Goal: Transaction & Acquisition: Purchase product/service

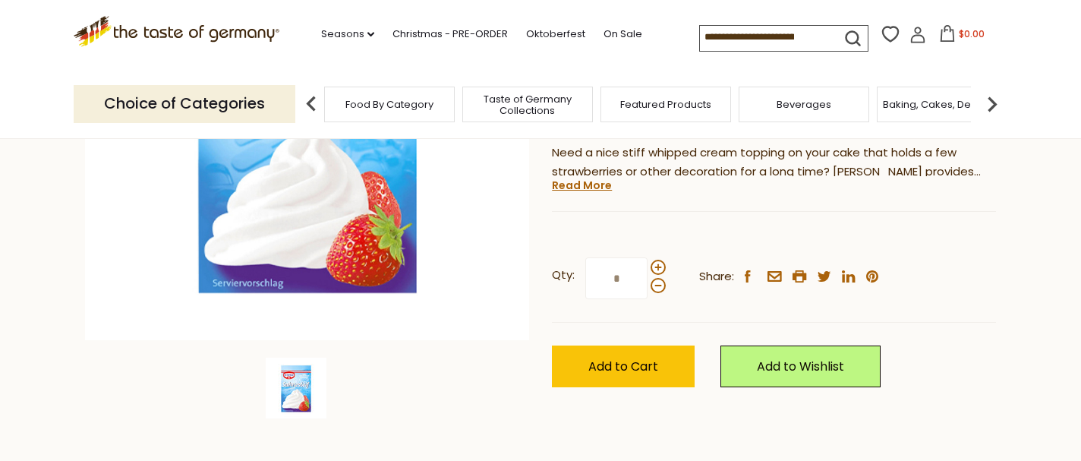
scroll to position [330, 0]
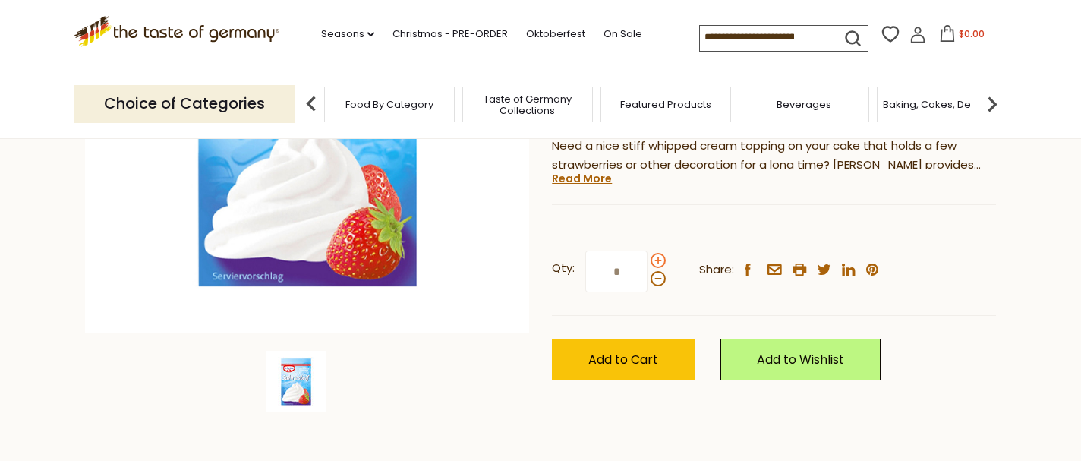
click at [658, 253] on span at bounding box center [658, 260] width 15 height 15
click at [648, 251] on input "*" at bounding box center [616, 272] width 62 height 42
click at [658, 253] on span at bounding box center [658, 260] width 15 height 15
click at [648, 251] on input "*" at bounding box center [616, 272] width 62 height 42
click at [657, 271] on span at bounding box center [658, 278] width 15 height 15
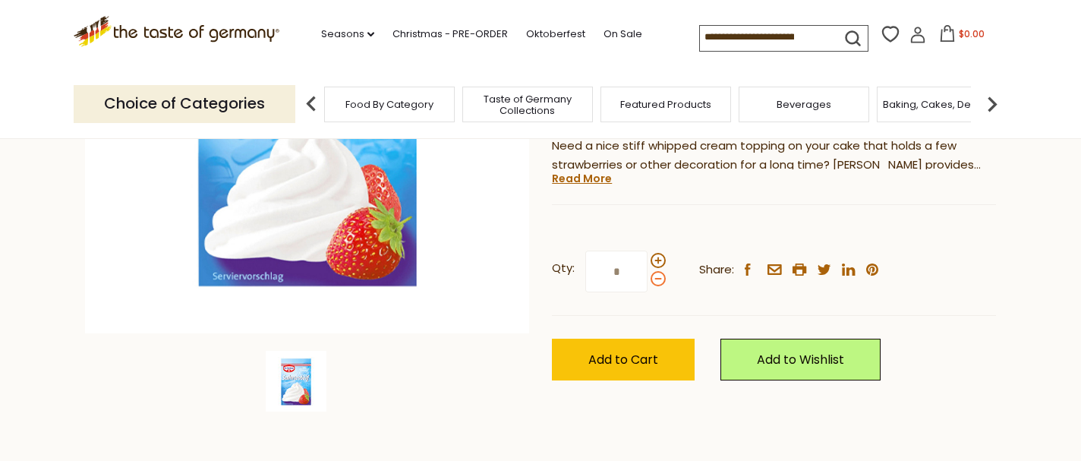
click at [648, 251] on input "*" at bounding box center [616, 272] width 62 height 42
type input "*"
click at [622, 351] on span "Add to Cart" at bounding box center [623, 359] width 70 height 17
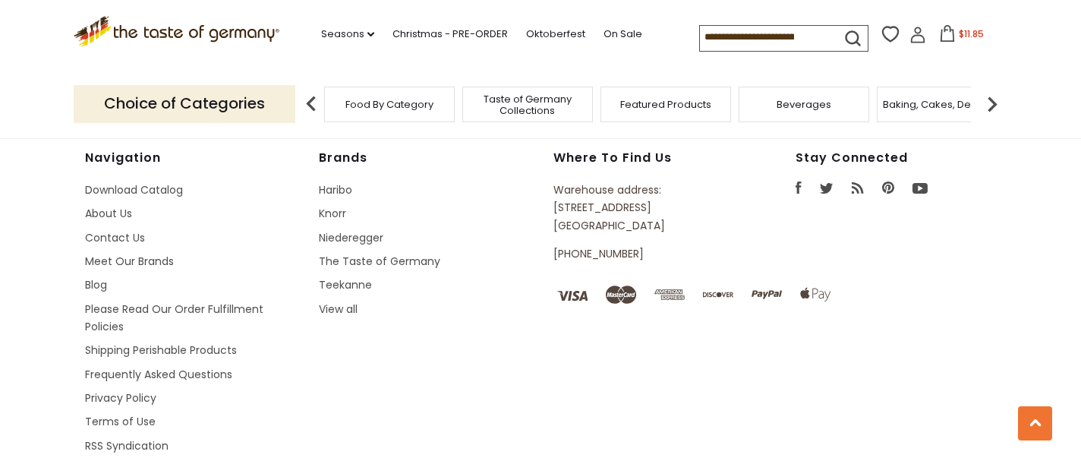
scroll to position [2169, 0]
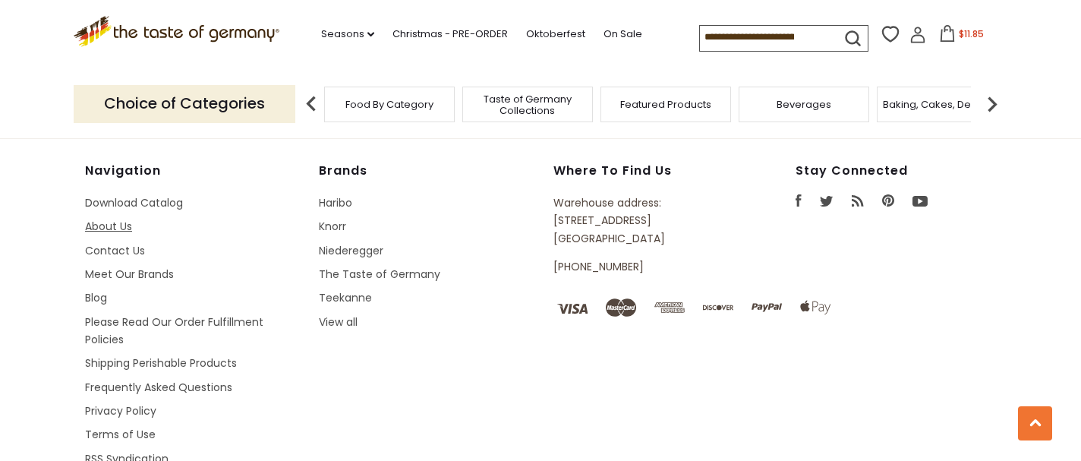
click at [121, 229] on link "About Us" at bounding box center [108, 226] width 47 height 15
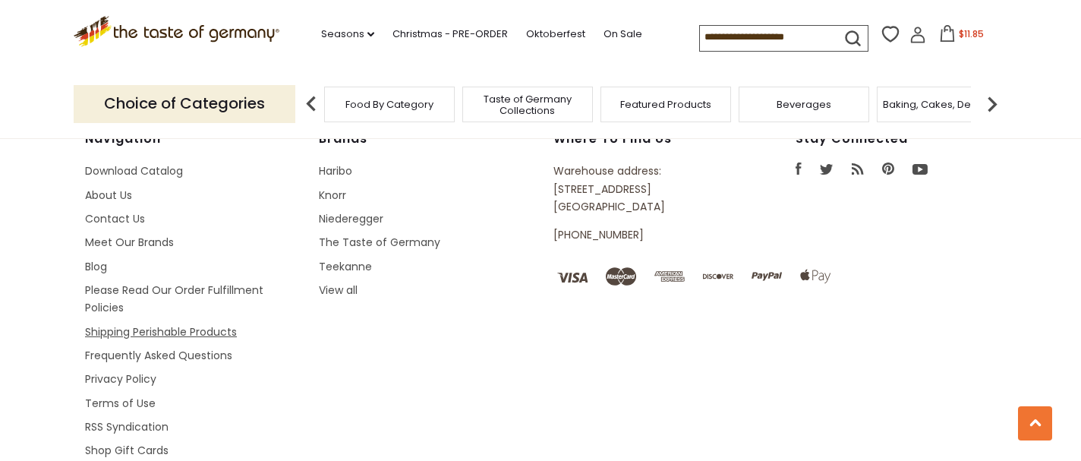
click at [213, 324] on link "Shipping Perishable Products" at bounding box center [161, 331] width 152 height 15
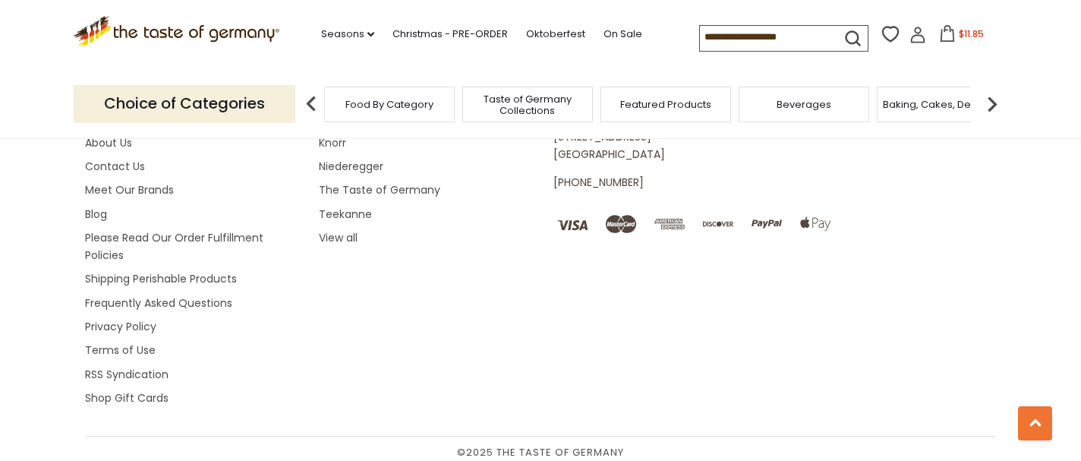
scroll to position [2050, 0]
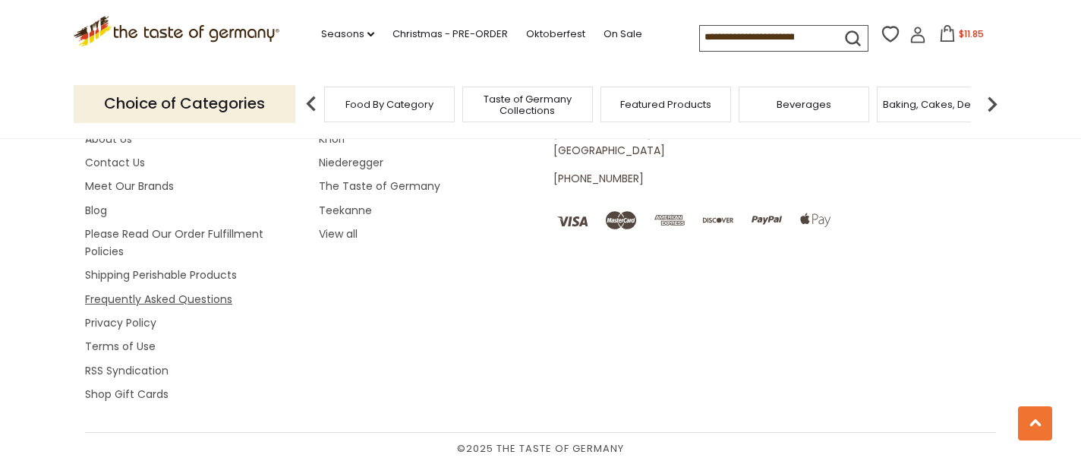
click at [156, 295] on link "Frequently Asked Questions" at bounding box center [158, 299] width 147 height 15
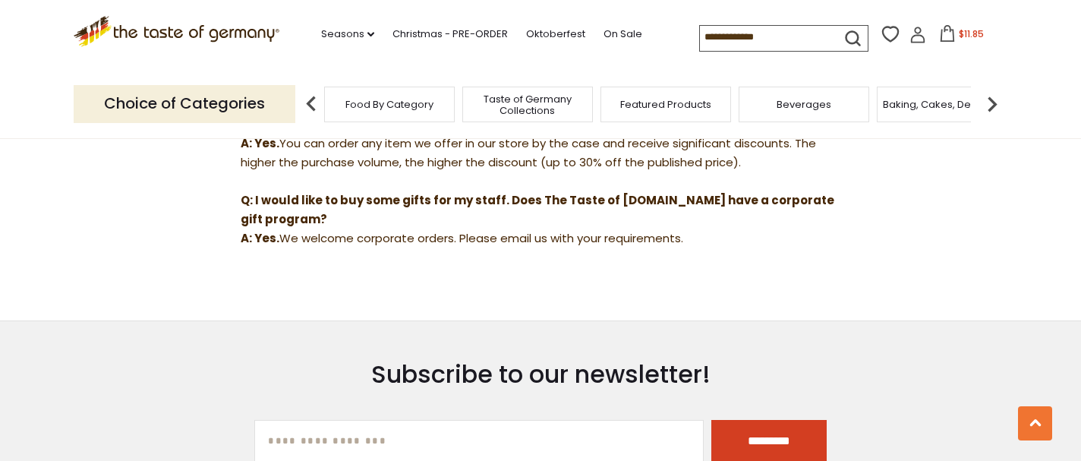
scroll to position [1480, 0]
click at [357, 33] on link "Seasons dropdown_arrow" at bounding box center [347, 34] width 53 height 17
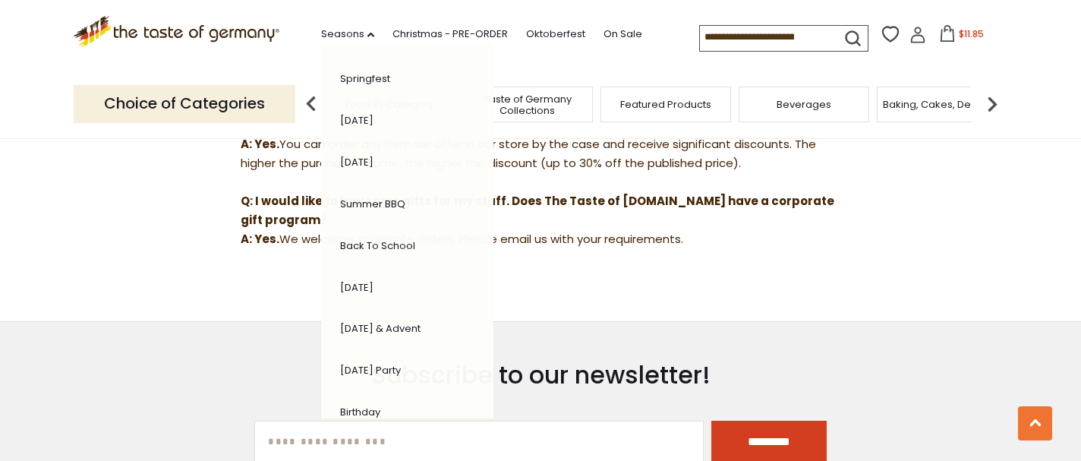
scroll to position [298, 0]
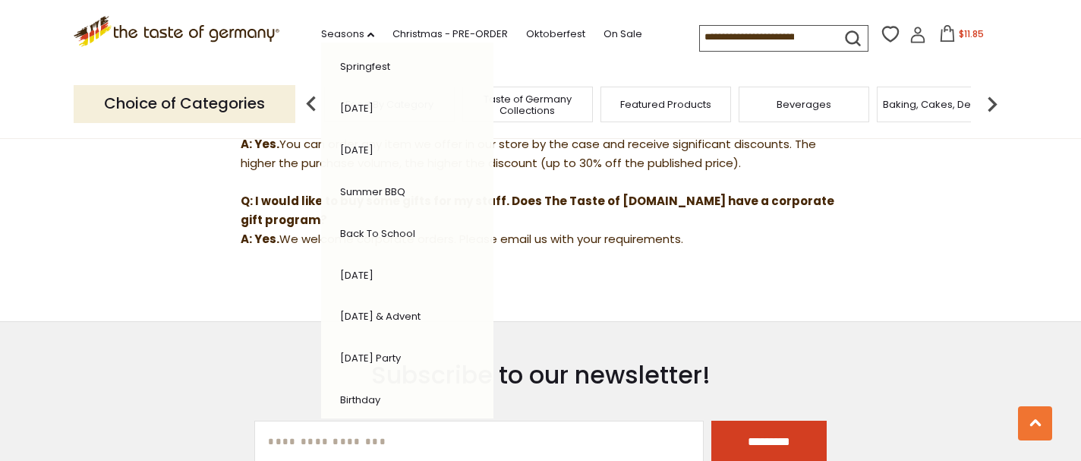
click at [363, 226] on link "Back to School" at bounding box center [377, 233] width 75 height 14
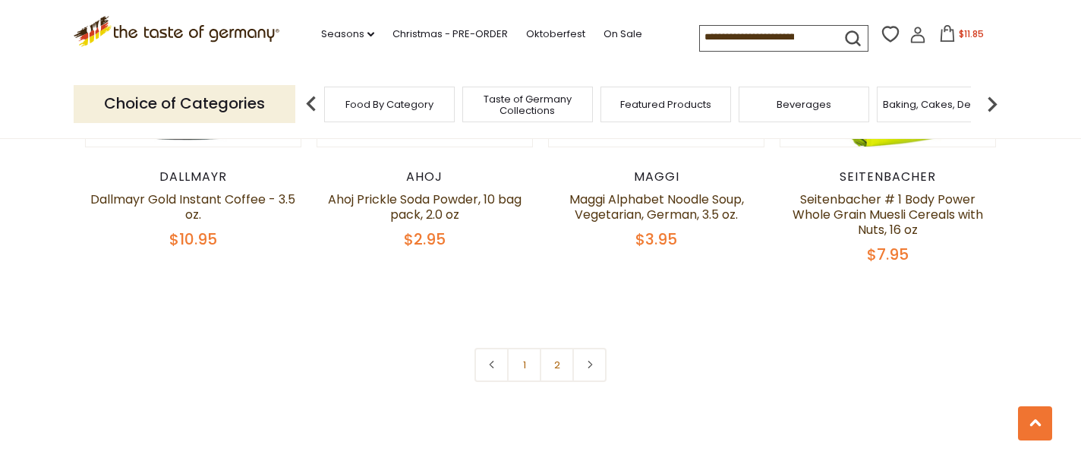
scroll to position [3783, 0]
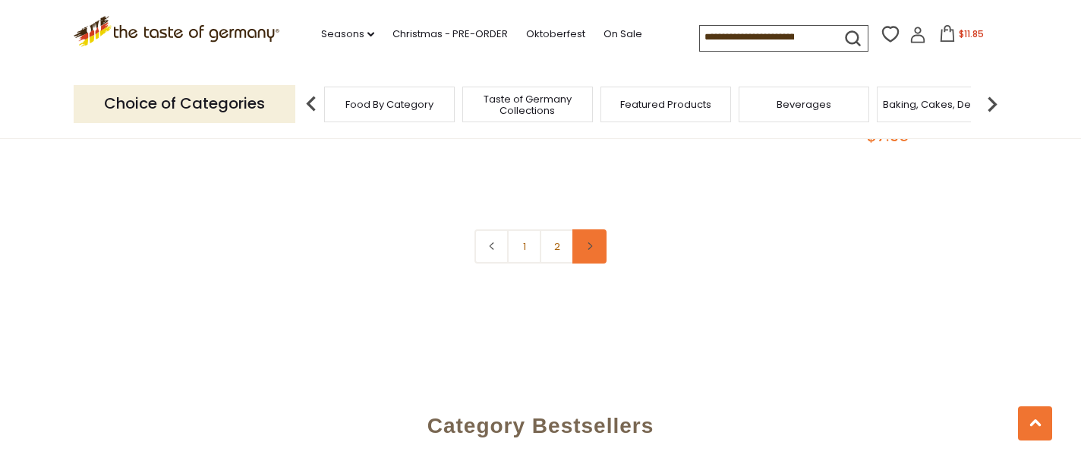
click at [588, 242] on icon at bounding box center [589, 246] width 9 height 8
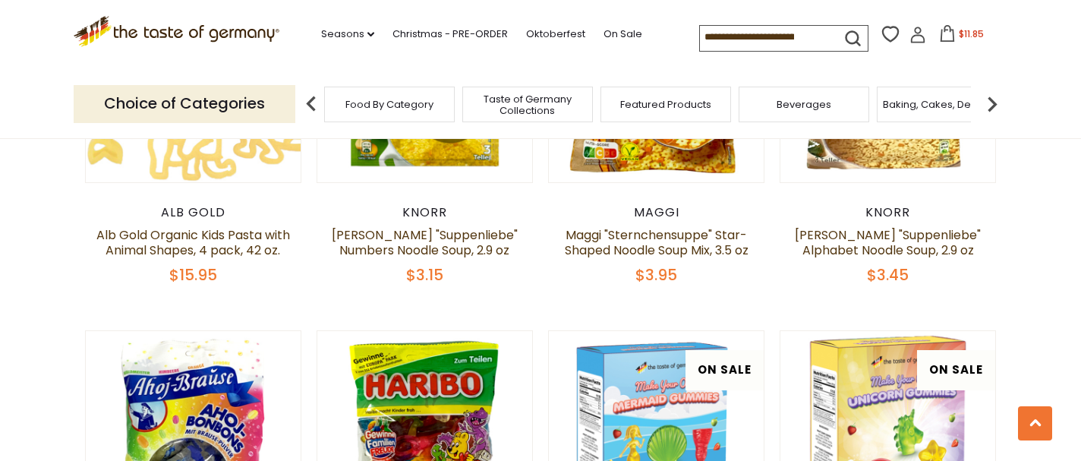
scroll to position [2837, 0]
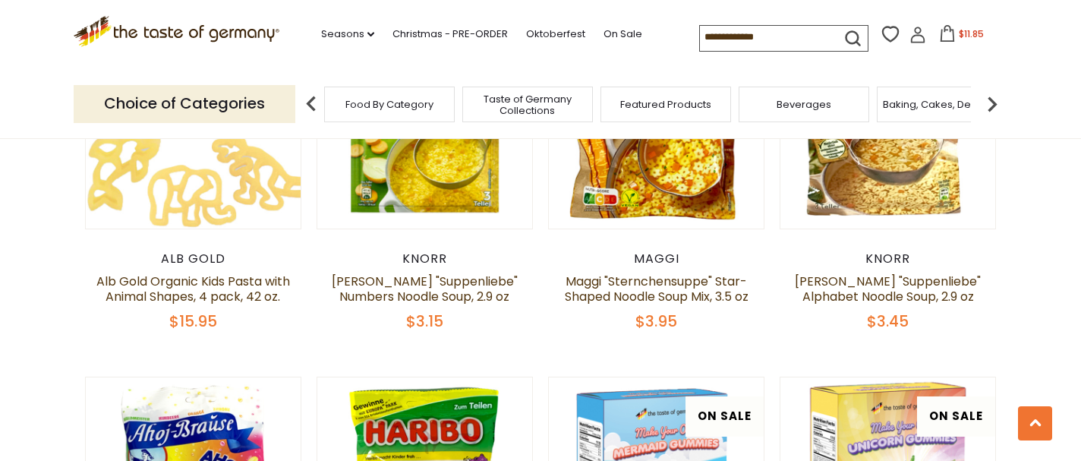
click at [992, 104] on img at bounding box center [992, 104] width 30 height 30
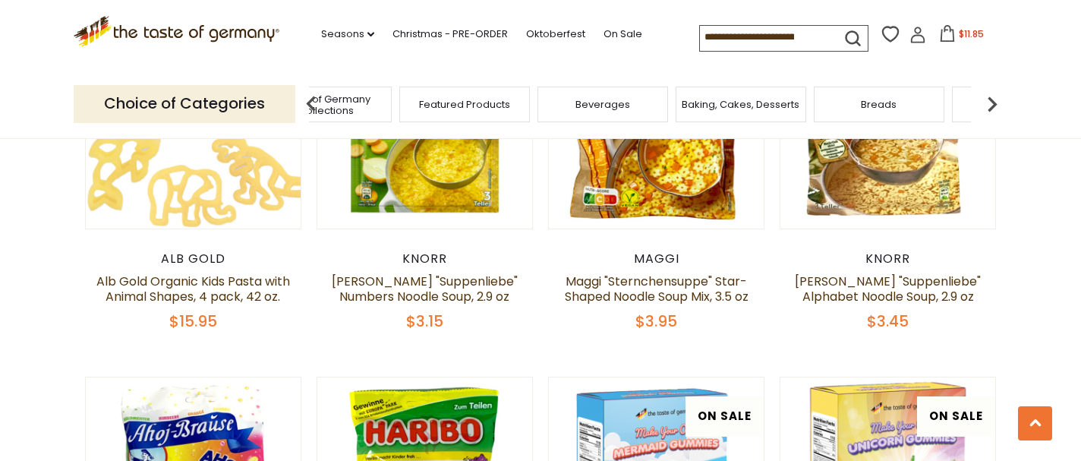
click at [992, 104] on img at bounding box center [992, 104] width 30 height 30
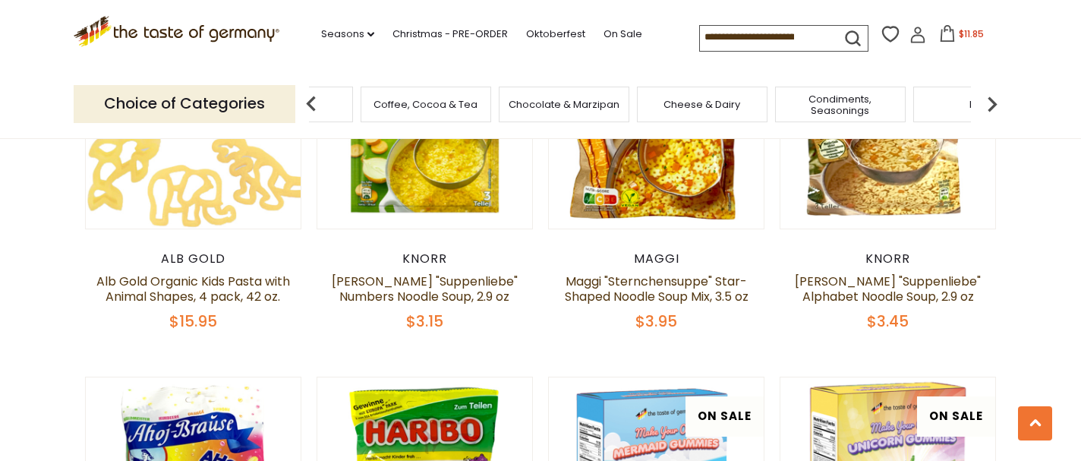
click at [993, 106] on img at bounding box center [992, 104] width 30 height 30
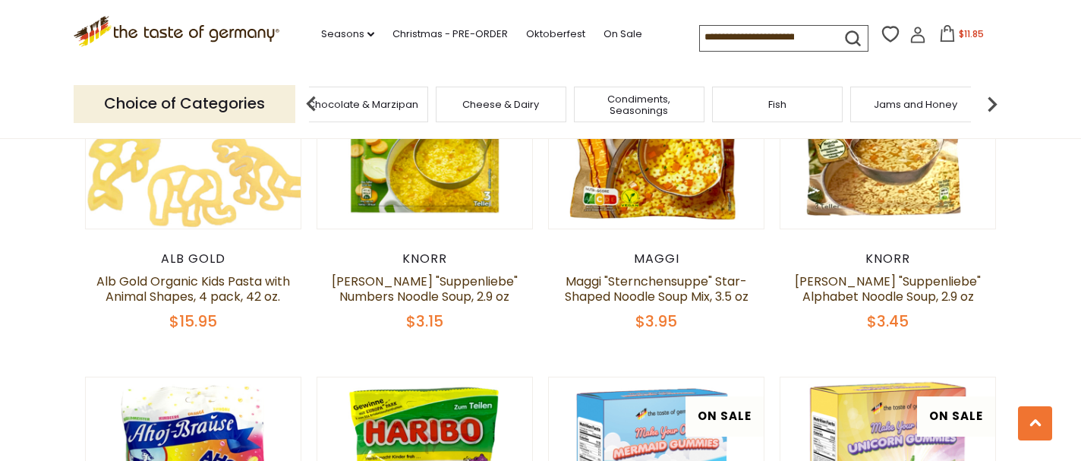
click at [993, 104] on img at bounding box center [992, 104] width 30 height 30
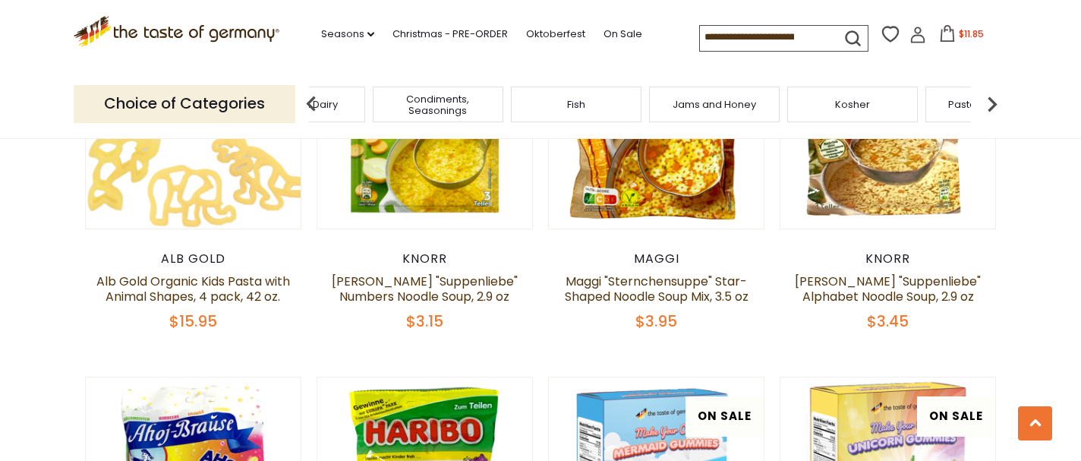
click at [993, 104] on img at bounding box center [992, 104] width 30 height 30
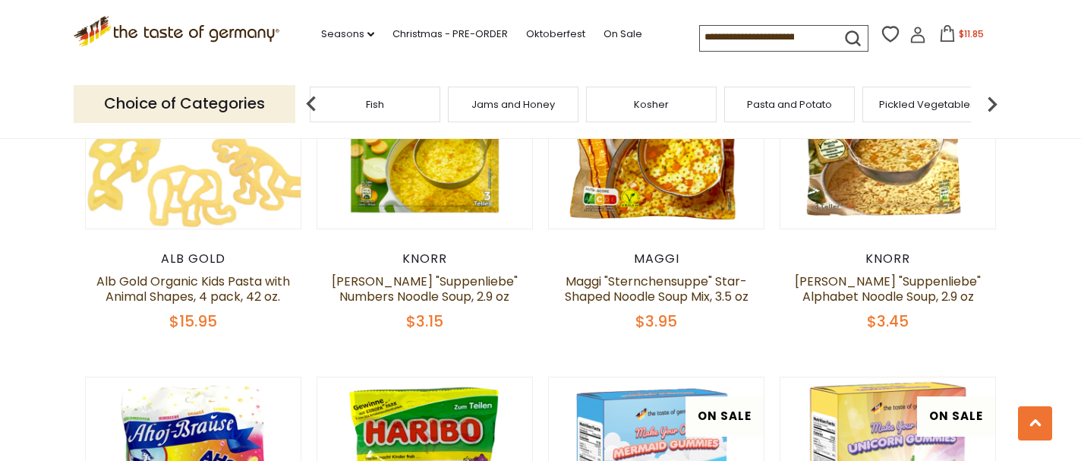
click at [535, 104] on span "Jams and Honey" at bounding box center [514, 104] width 84 height 11
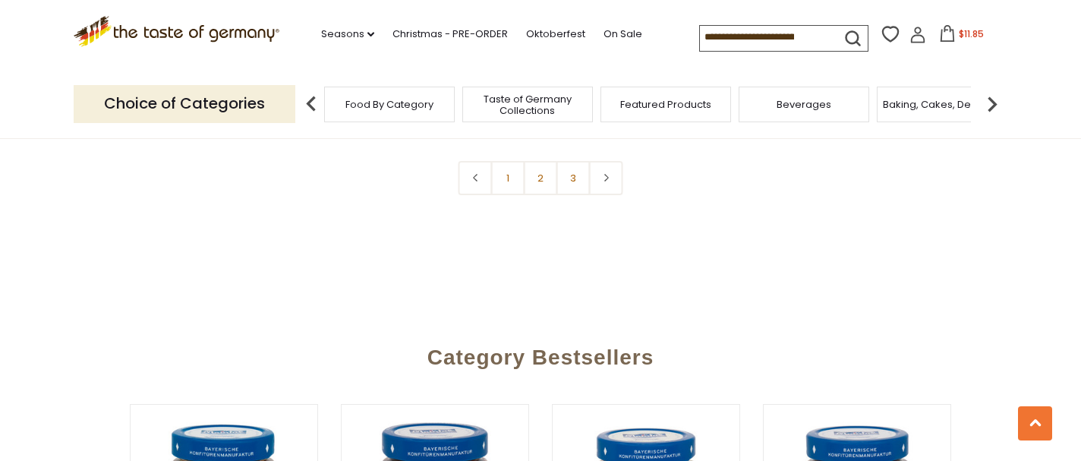
scroll to position [3759, 0]
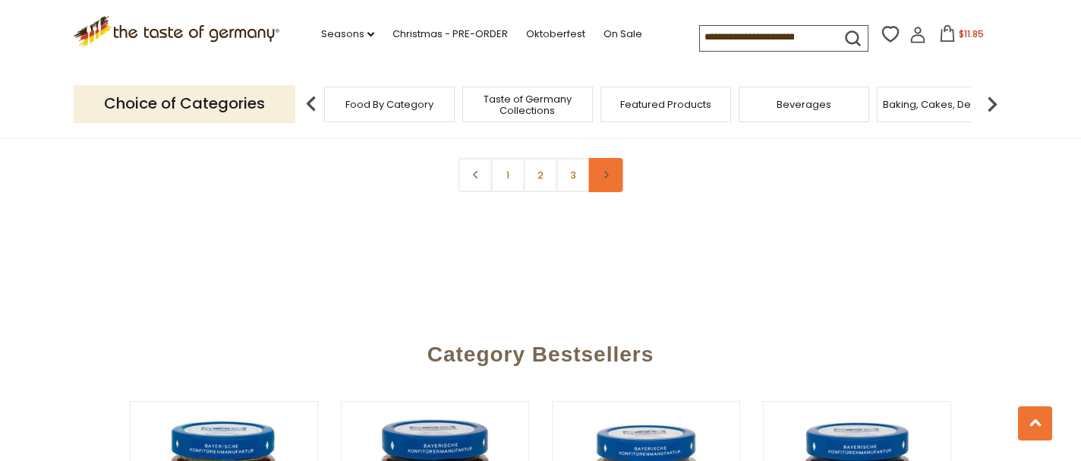
click at [601, 168] on link at bounding box center [606, 175] width 34 height 34
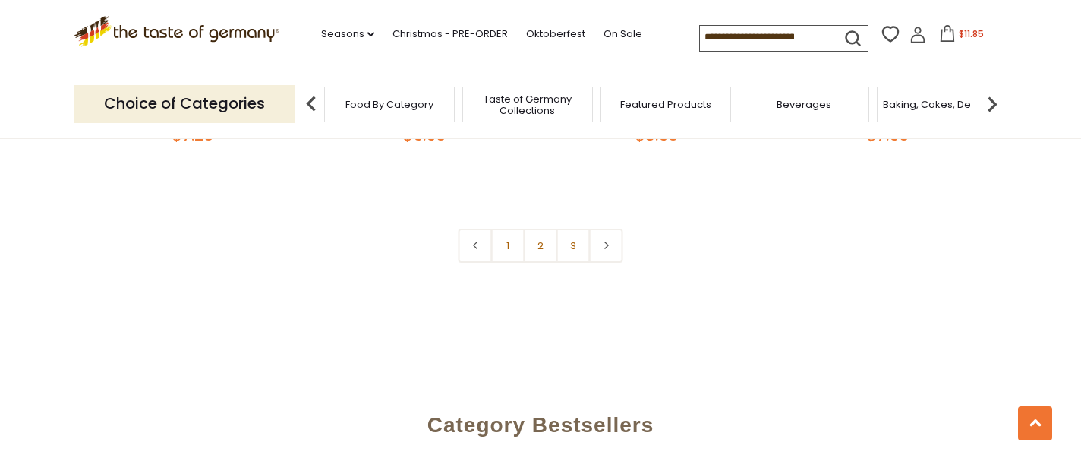
scroll to position [3693, 0]
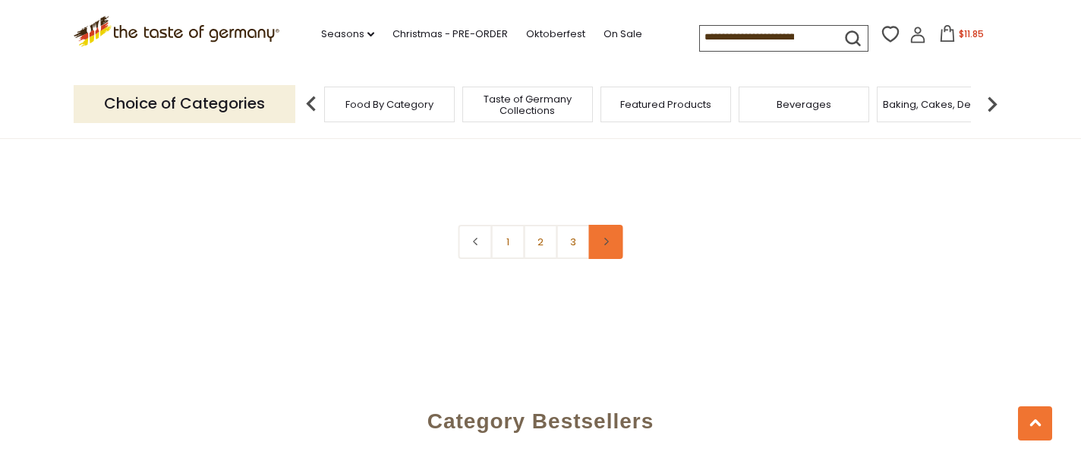
click at [608, 235] on link at bounding box center [606, 242] width 34 height 34
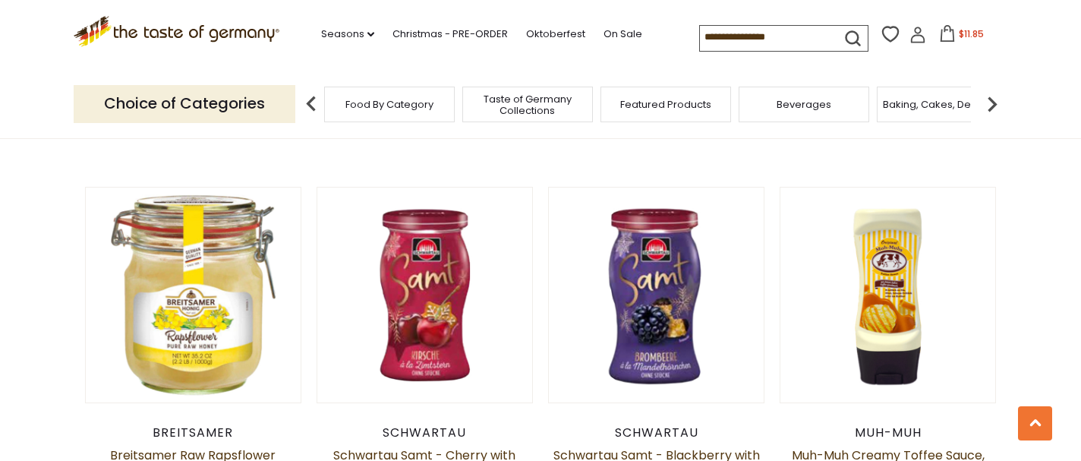
scroll to position [1499, 0]
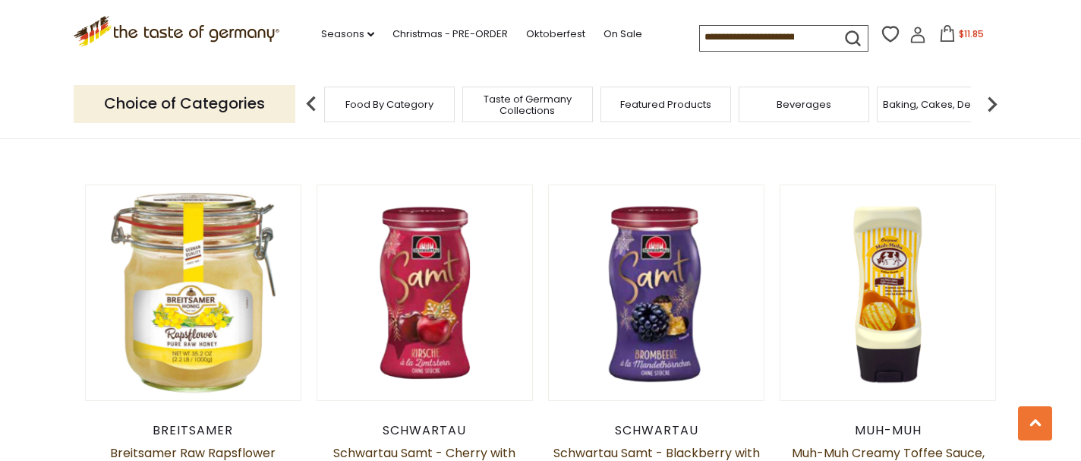
click at [994, 103] on img at bounding box center [992, 104] width 30 height 30
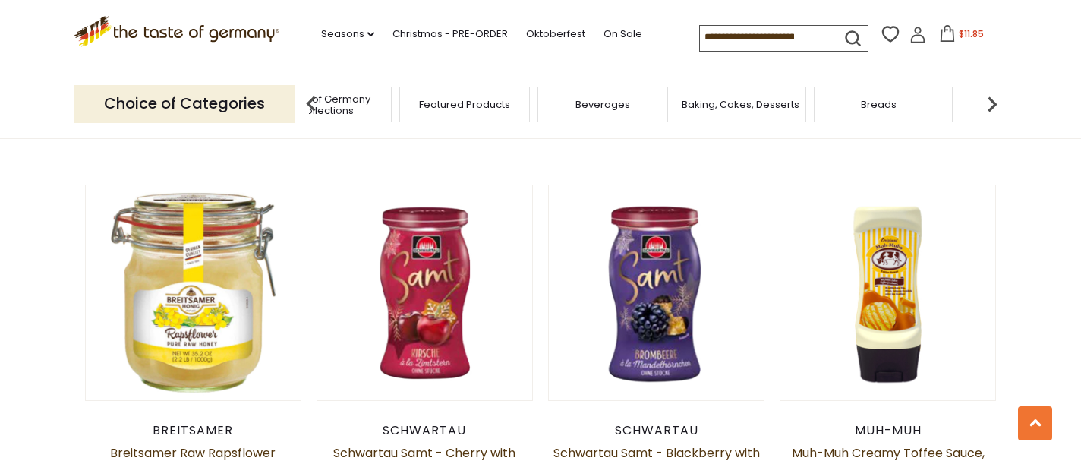
click at [994, 103] on img at bounding box center [992, 104] width 30 height 30
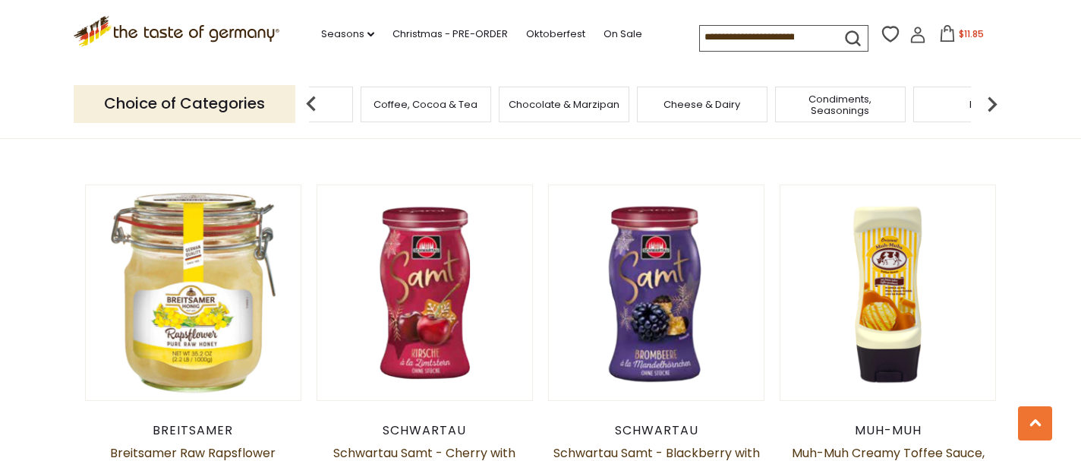
click at [585, 104] on span "Chocolate & Marzipan" at bounding box center [564, 104] width 111 height 11
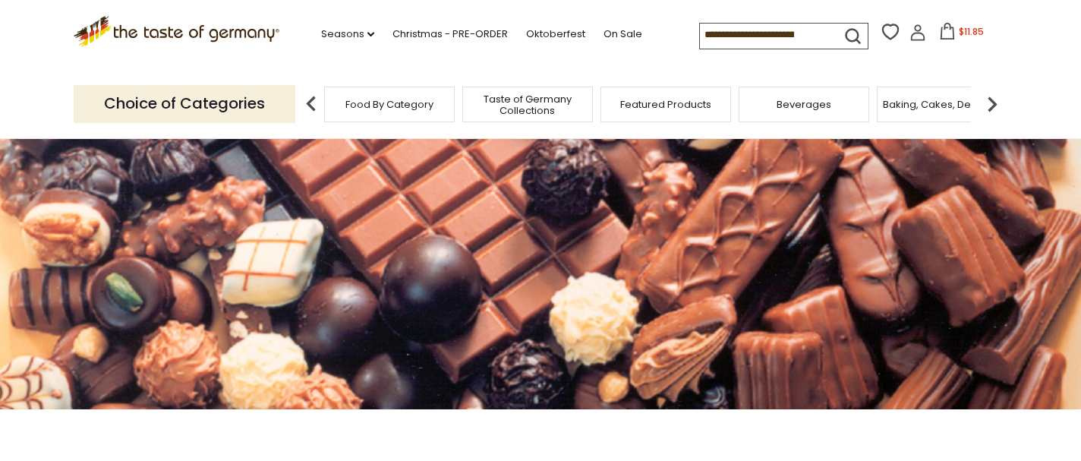
click at [993, 105] on img at bounding box center [992, 104] width 30 height 30
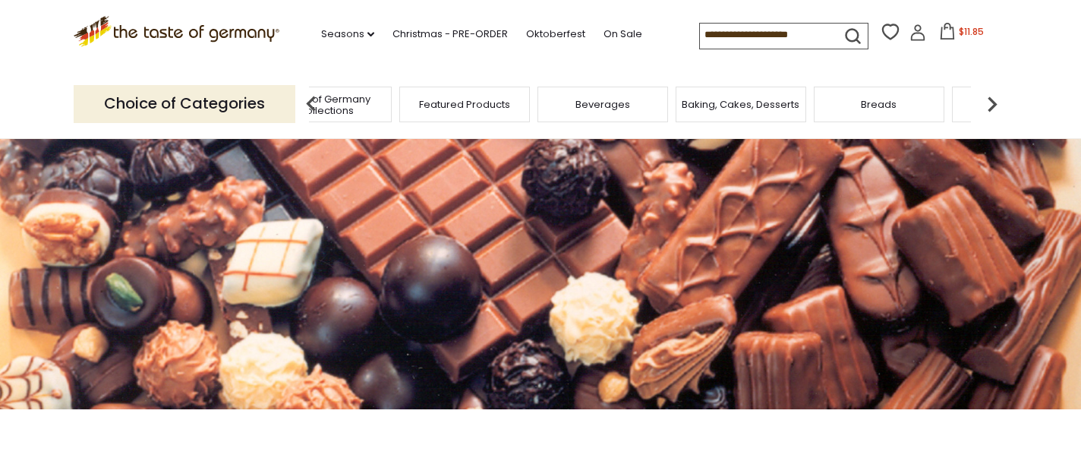
click at [992, 105] on img at bounding box center [992, 104] width 30 height 30
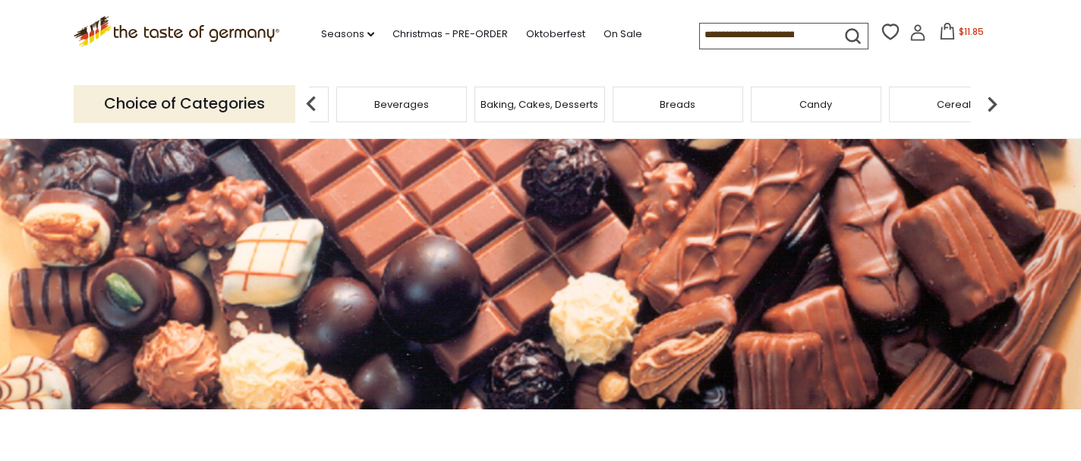
click at [992, 104] on img at bounding box center [992, 104] width 30 height 30
click at [904, 102] on span "Cookies" at bounding box center [891, 104] width 41 height 11
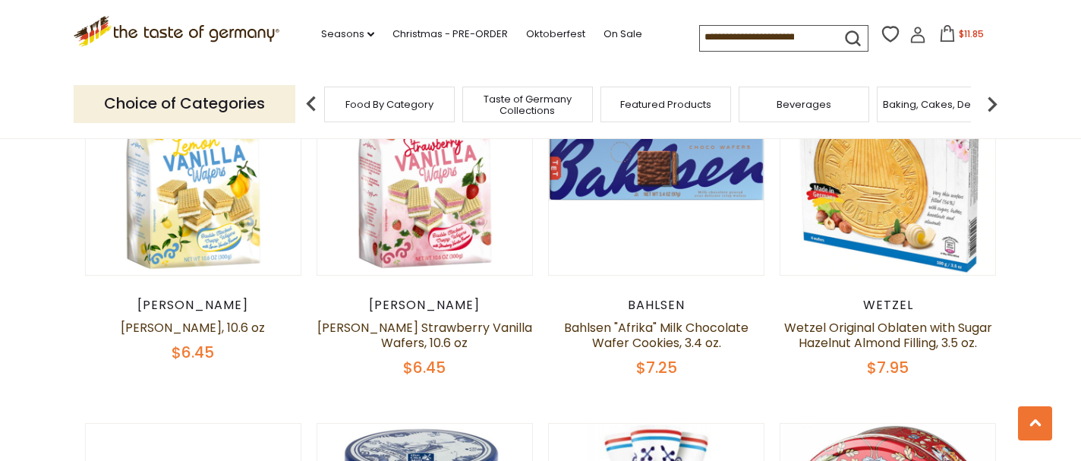
scroll to position [1644, 0]
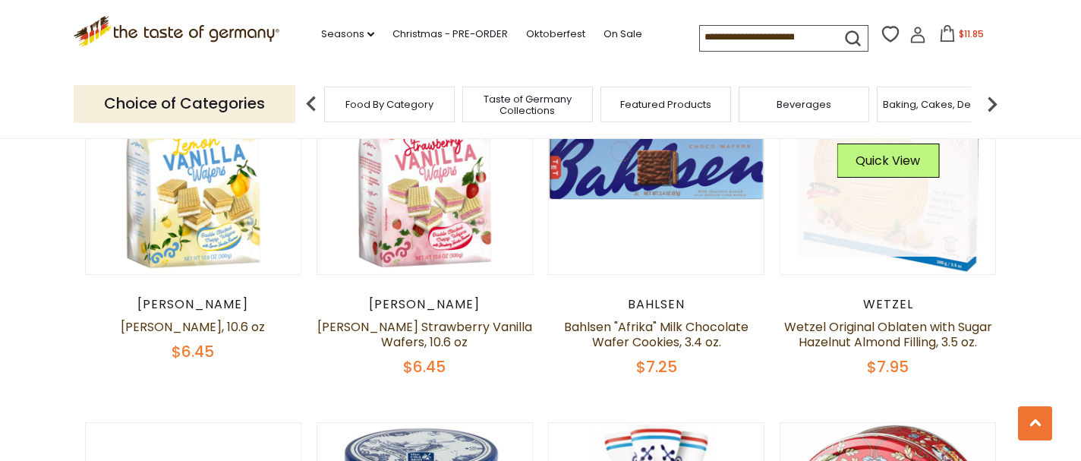
click at [885, 210] on link at bounding box center [888, 167] width 181 height 181
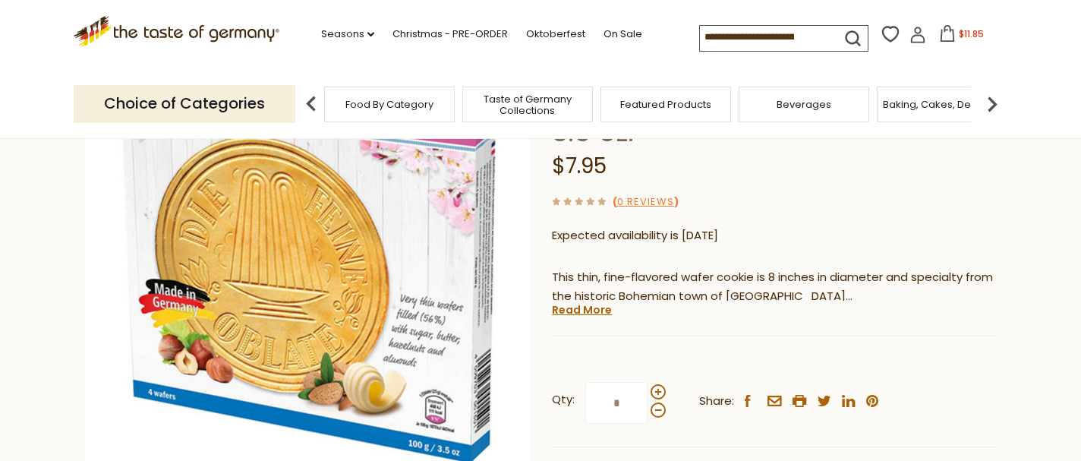
scroll to position [212, 0]
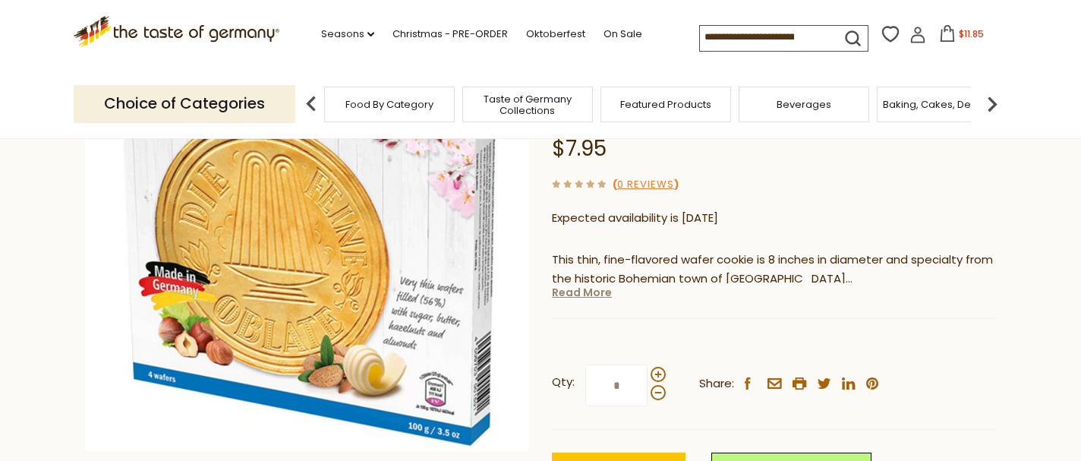
click at [567, 292] on link "Read More" at bounding box center [582, 292] width 60 height 15
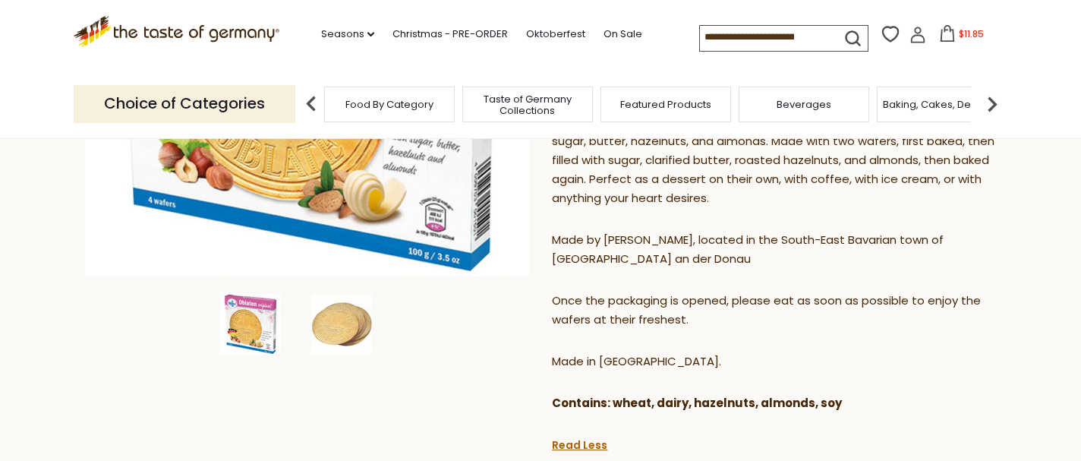
scroll to position [389, 0]
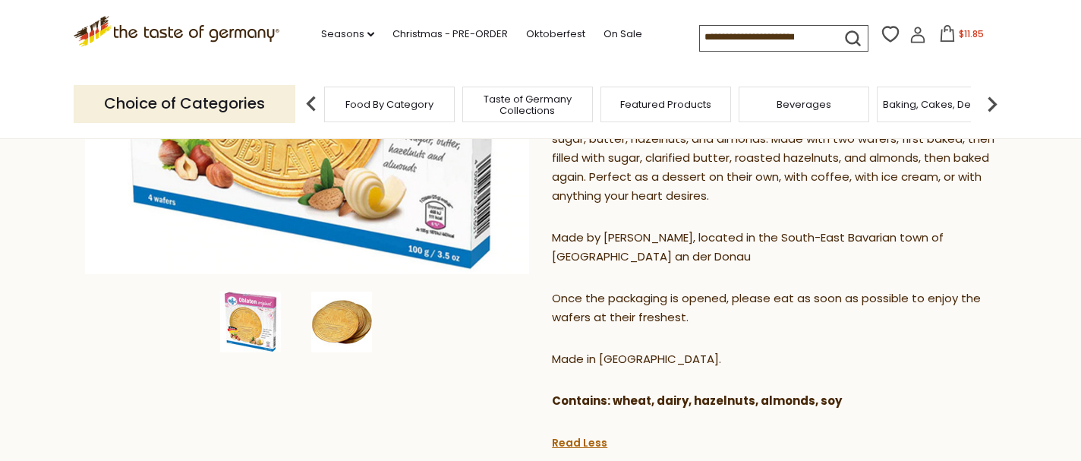
click at [334, 315] on img at bounding box center [341, 322] width 61 height 61
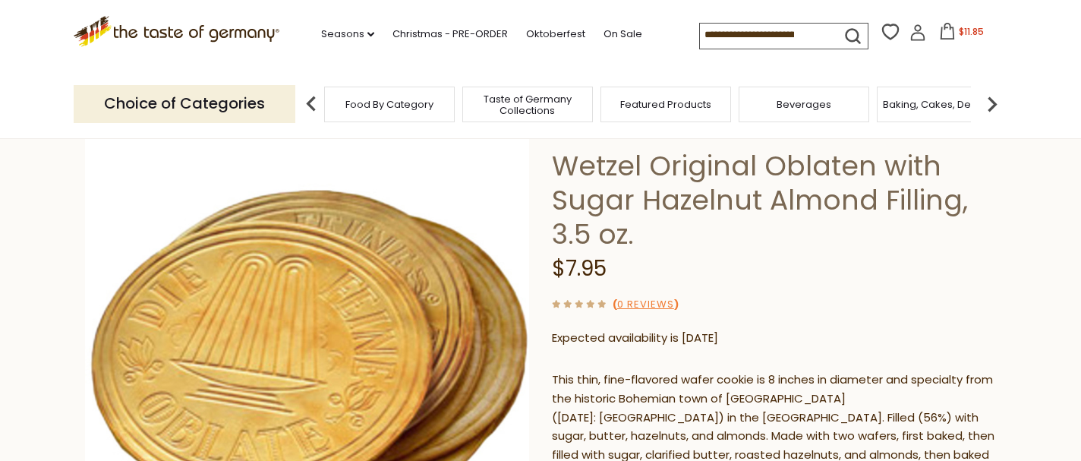
scroll to position [0, 0]
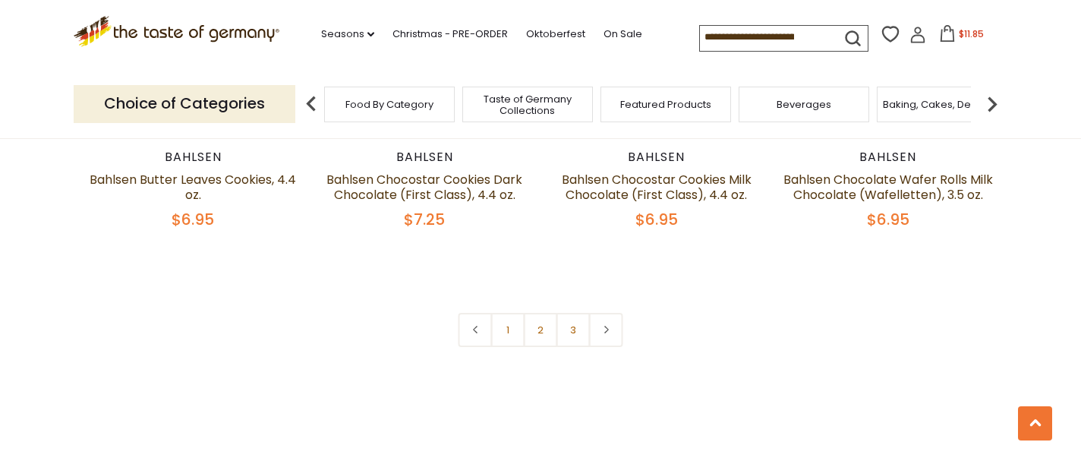
scroll to position [3639, 0]
click at [604, 327] on icon at bounding box center [605, 329] width 9 height 8
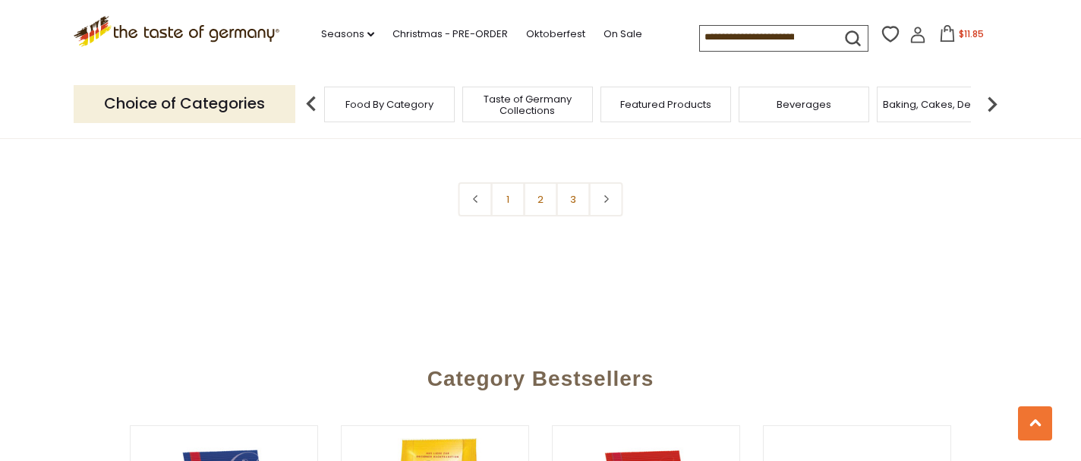
scroll to position [3781, 0]
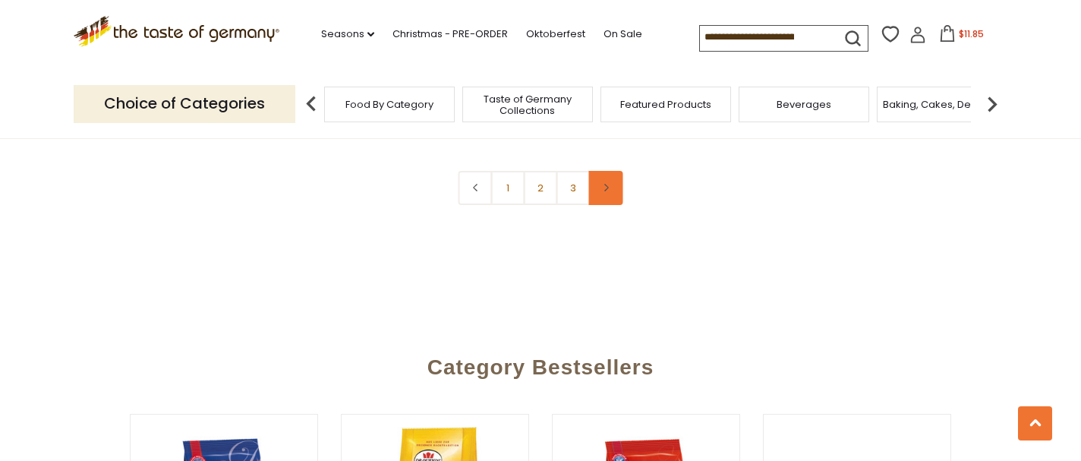
click at [607, 192] on link at bounding box center [606, 188] width 34 height 34
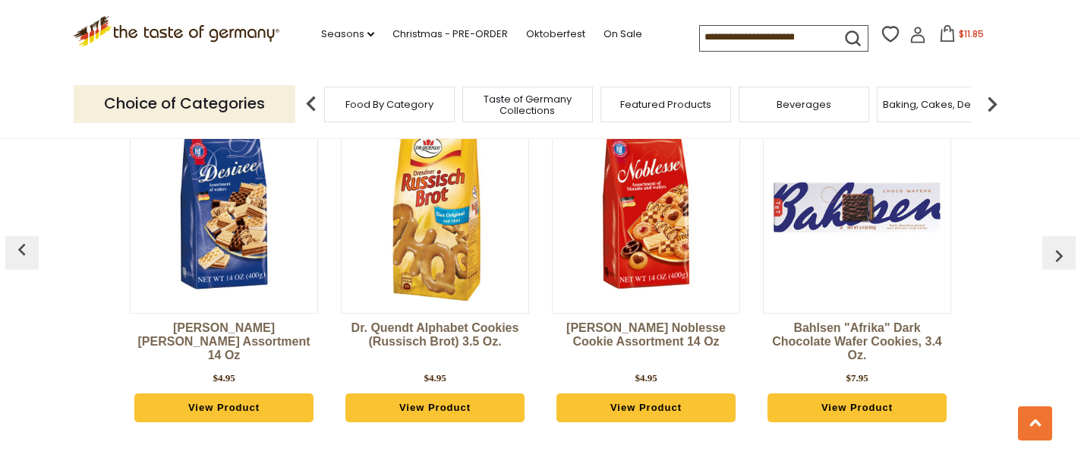
scroll to position [4097, 0]
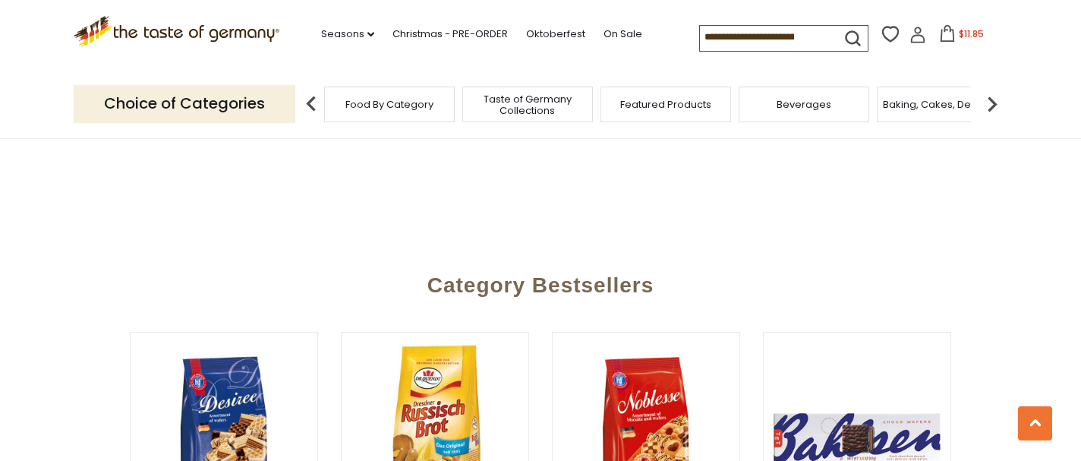
scroll to position [3639, 0]
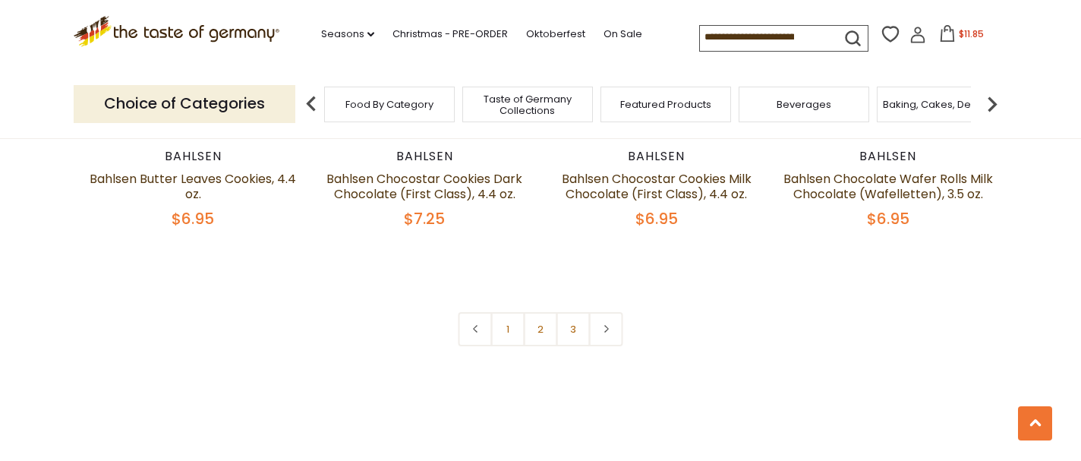
click at [918, 112] on div "Baking, Cakes, Desserts" at bounding box center [942, 105] width 131 height 36
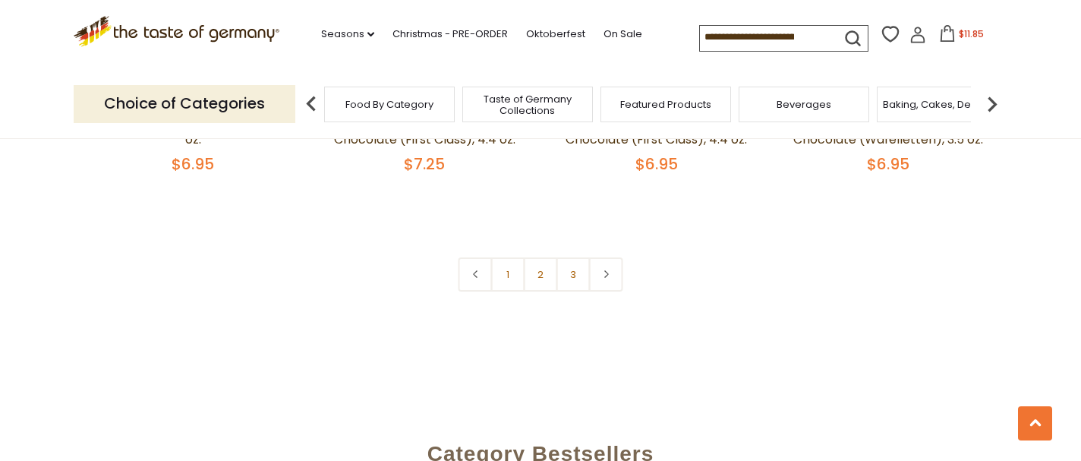
scroll to position [3648, 0]
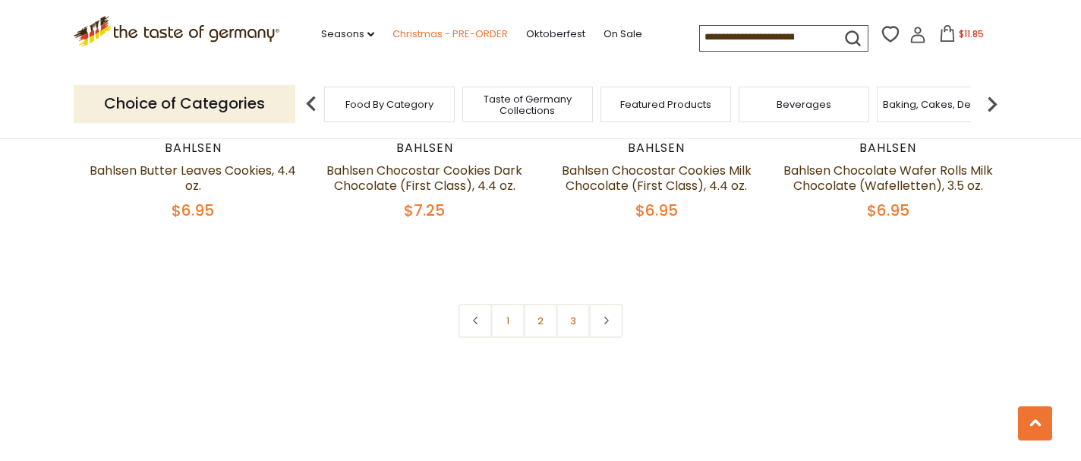
click at [465, 34] on link "Christmas - PRE-ORDER" at bounding box center [450, 34] width 115 height 17
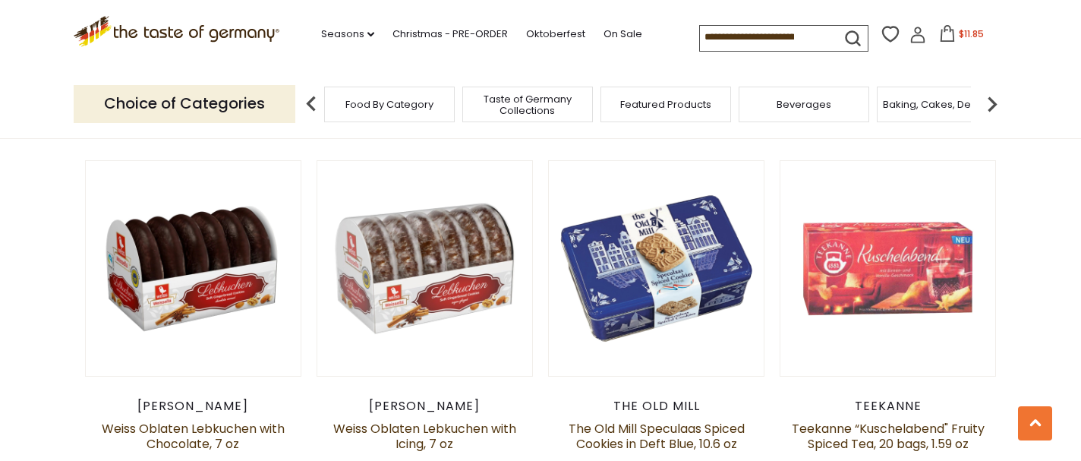
scroll to position [1552, 0]
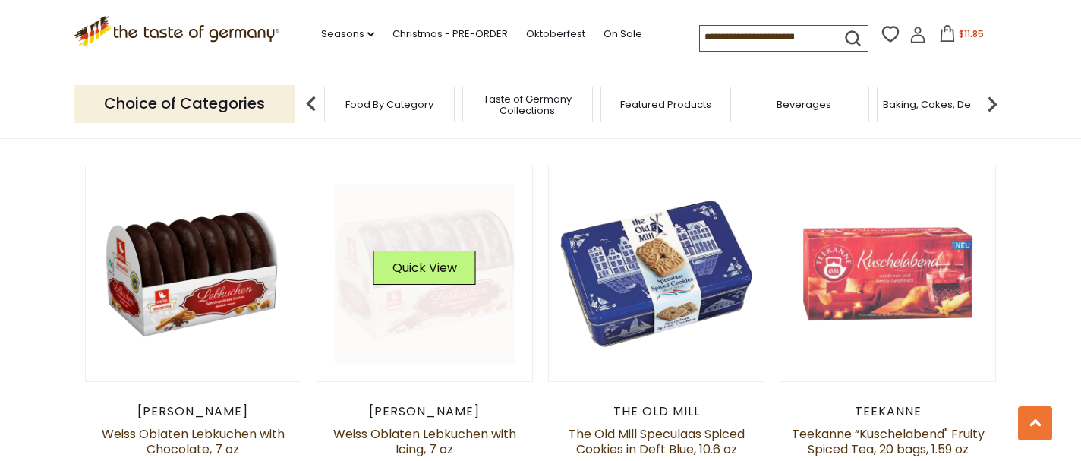
click at [430, 293] on link at bounding box center [425, 274] width 181 height 181
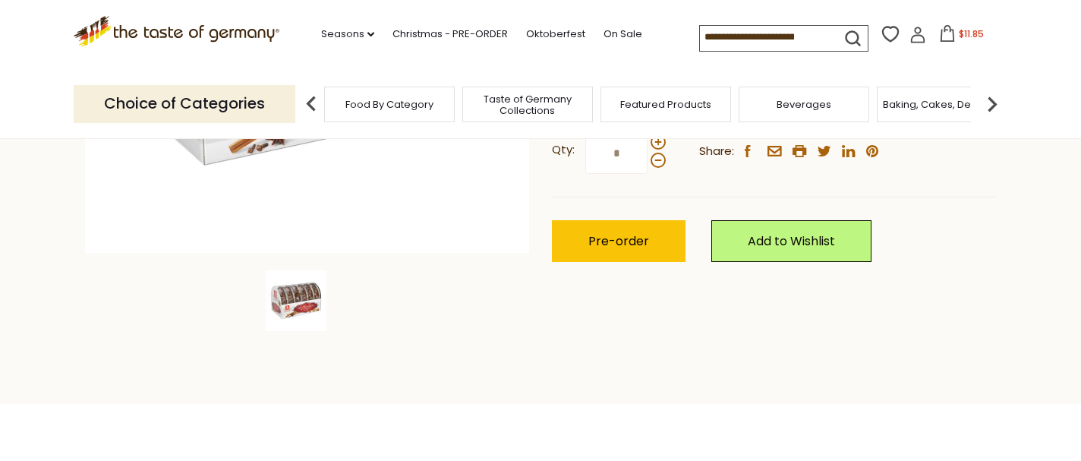
scroll to position [413, 0]
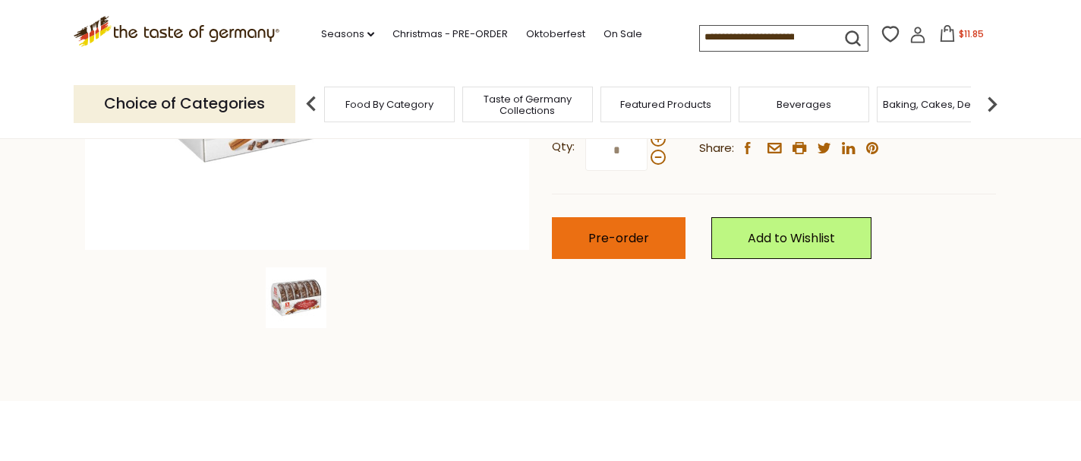
click at [613, 238] on span "Pre-order" at bounding box center [618, 237] width 61 height 17
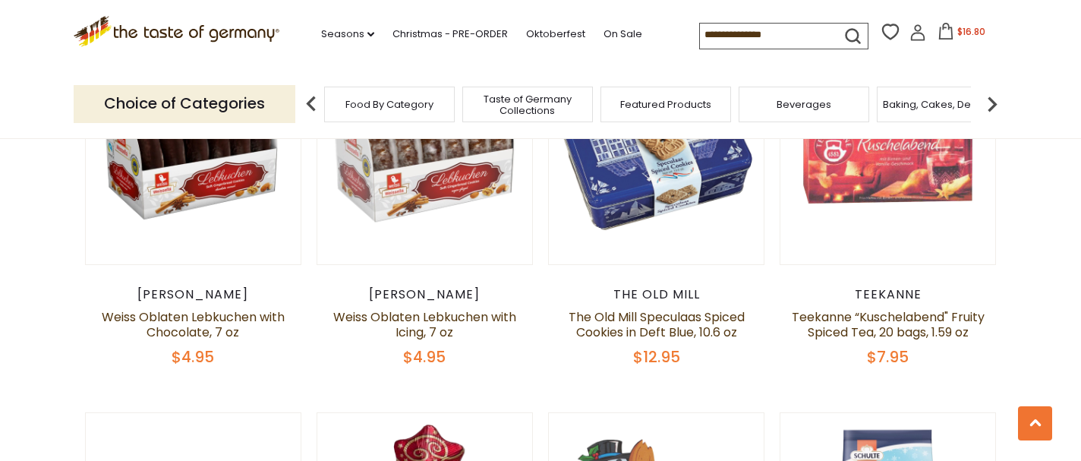
scroll to position [1552, 0]
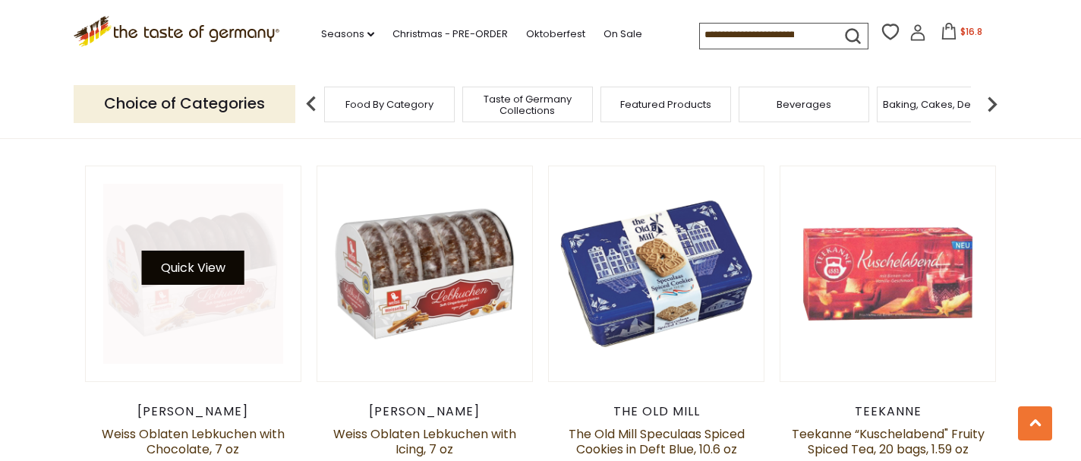
click at [197, 251] on button "Quick View" at bounding box center [193, 268] width 103 height 34
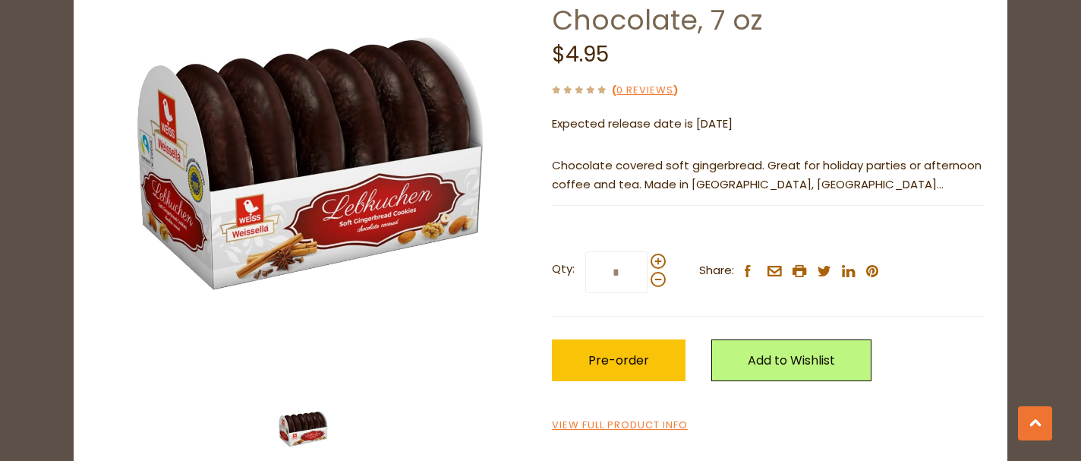
scroll to position [162, 0]
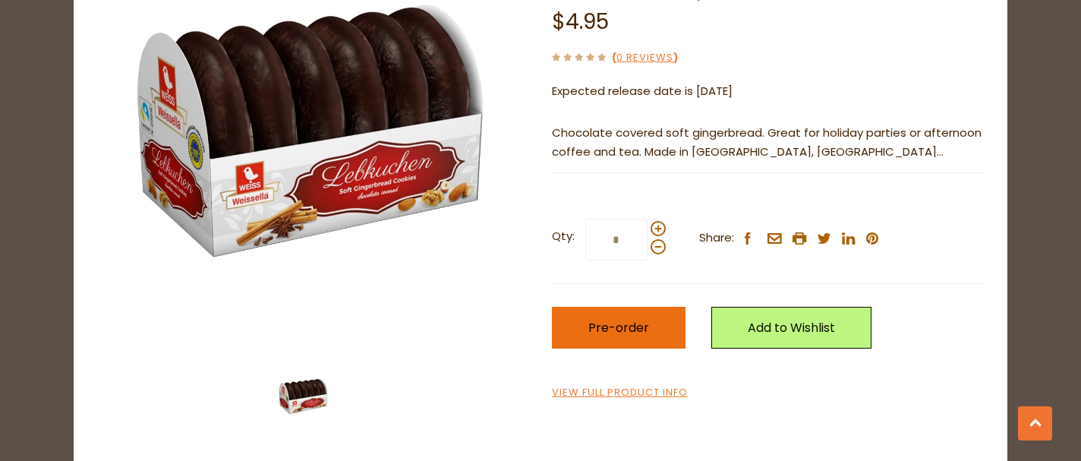
click at [607, 327] on span "Pre-order" at bounding box center [618, 327] width 61 height 17
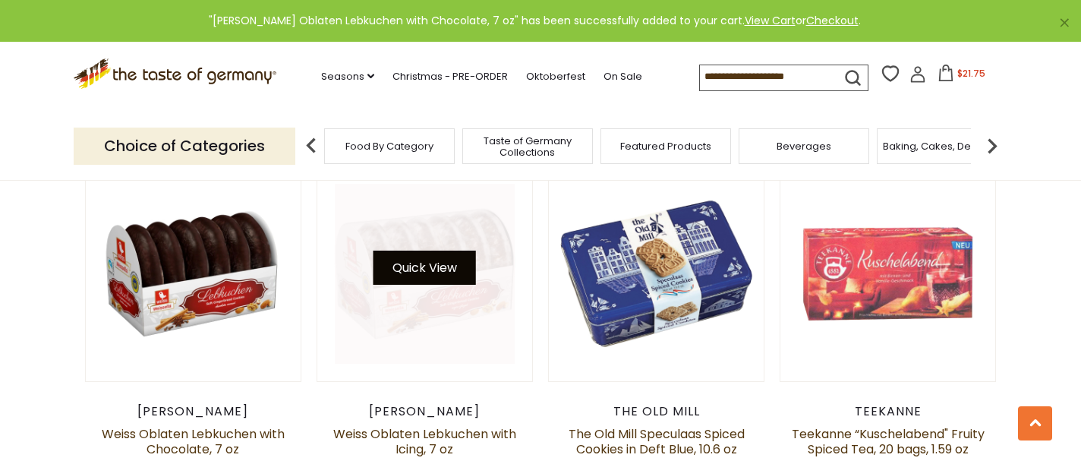
click at [440, 251] on button "Quick View" at bounding box center [425, 268] width 103 height 34
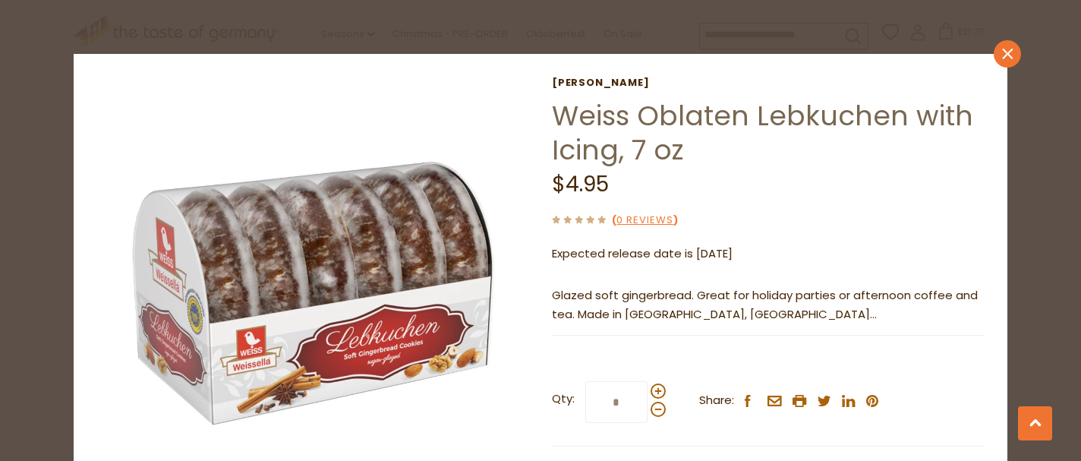
click at [999, 51] on link "close" at bounding box center [1007, 53] width 27 height 27
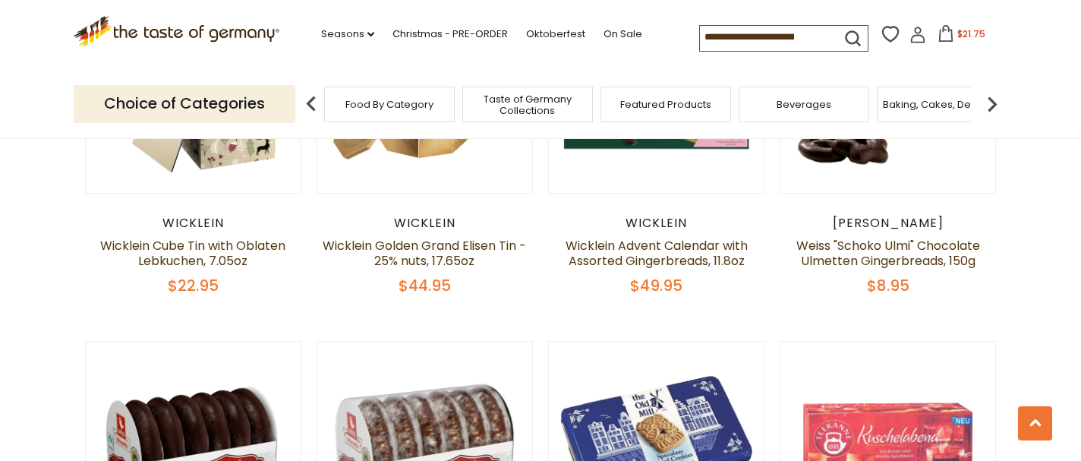
scroll to position [1371, 0]
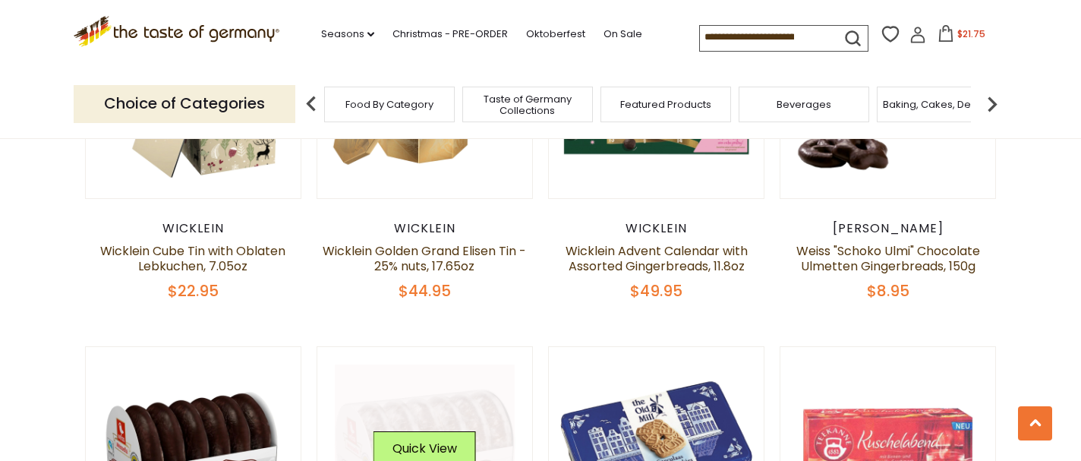
click at [425, 386] on link at bounding box center [425, 454] width 181 height 181
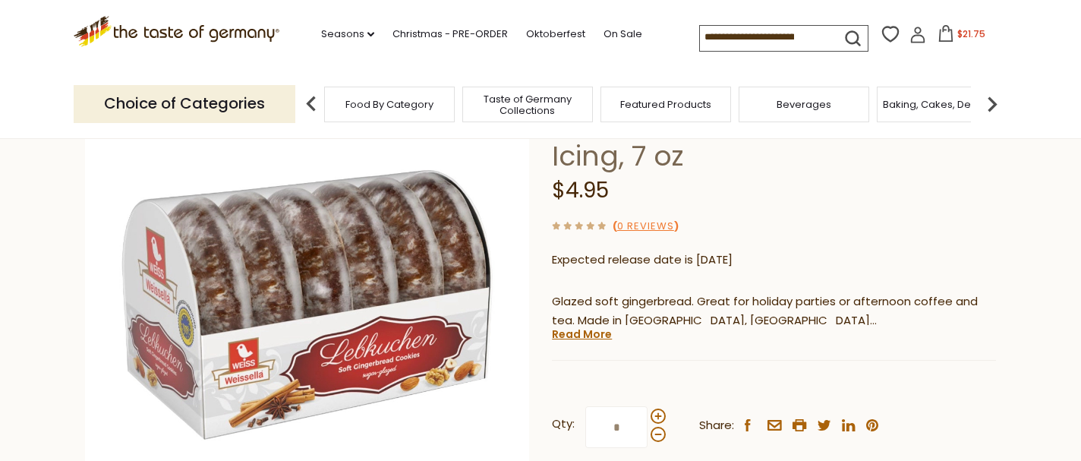
scroll to position [139, 0]
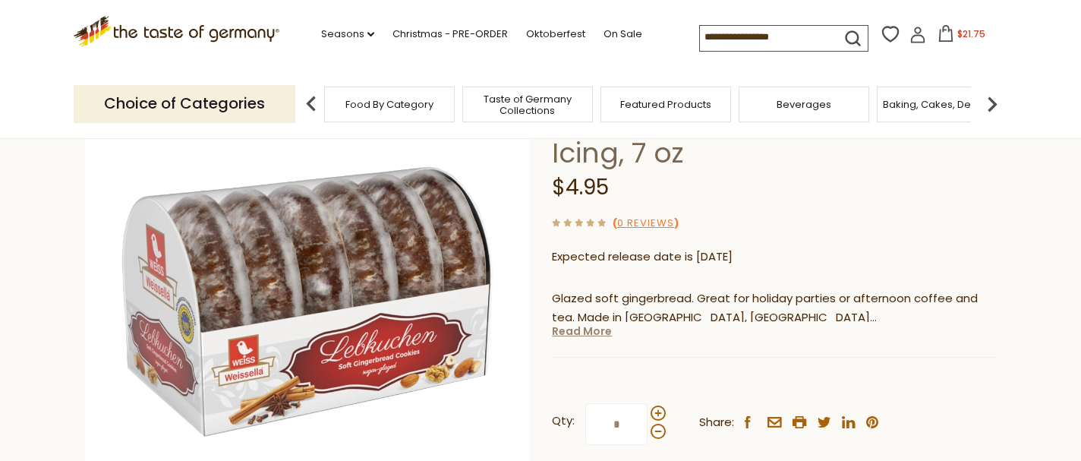
click at [567, 333] on link "Read More" at bounding box center [582, 330] width 60 height 15
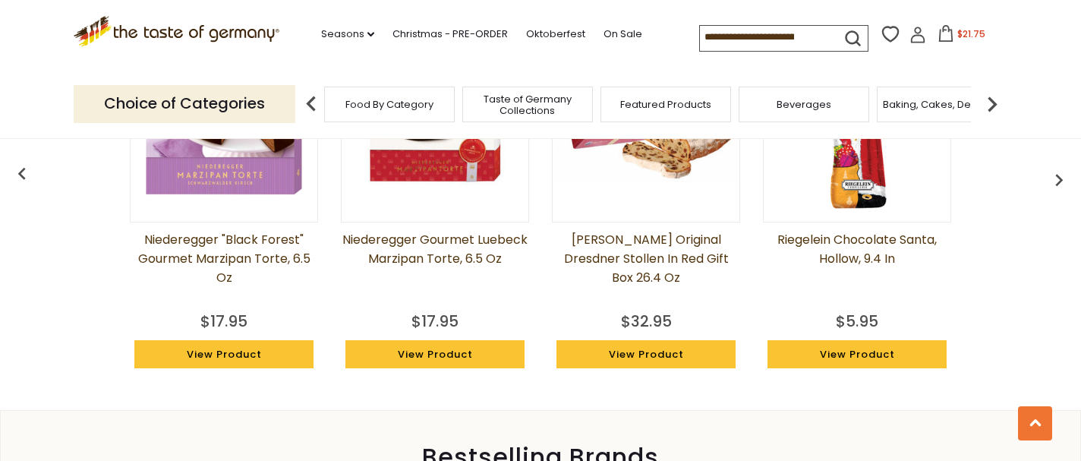
scroll to position [1208, 0]
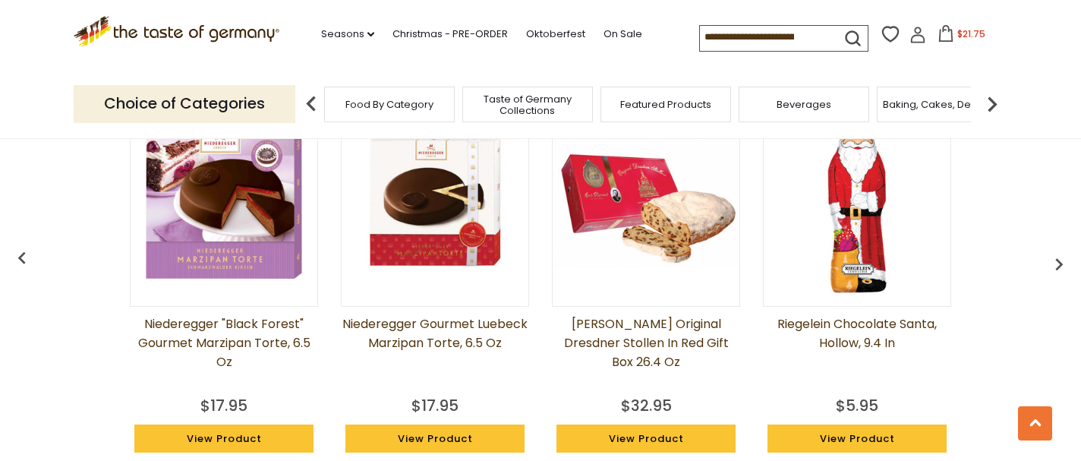
click at [229, 232] on img at bounding box center [224, 200] width 187 height 187
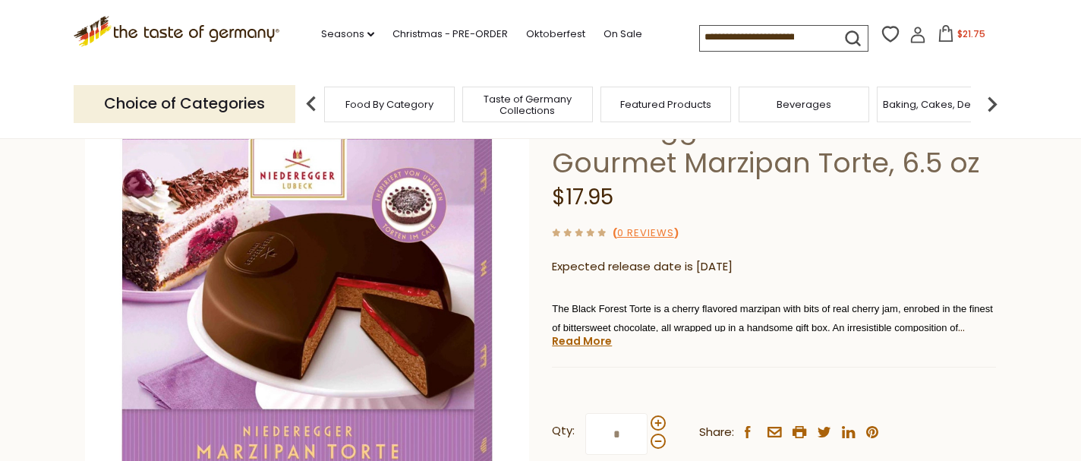
scroll to position [132, 0]
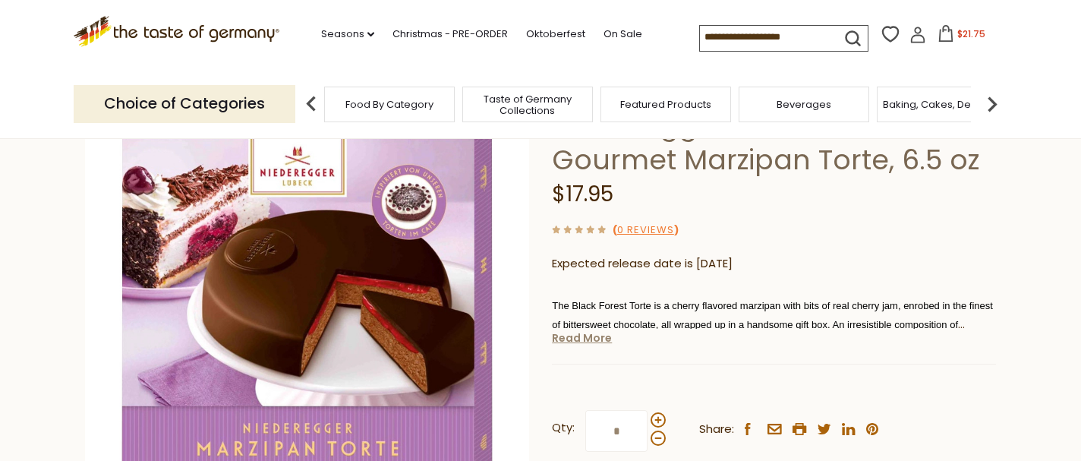
click at [597, 343] on link "Read More" at bounding box center [582, 337] width 60 height 15
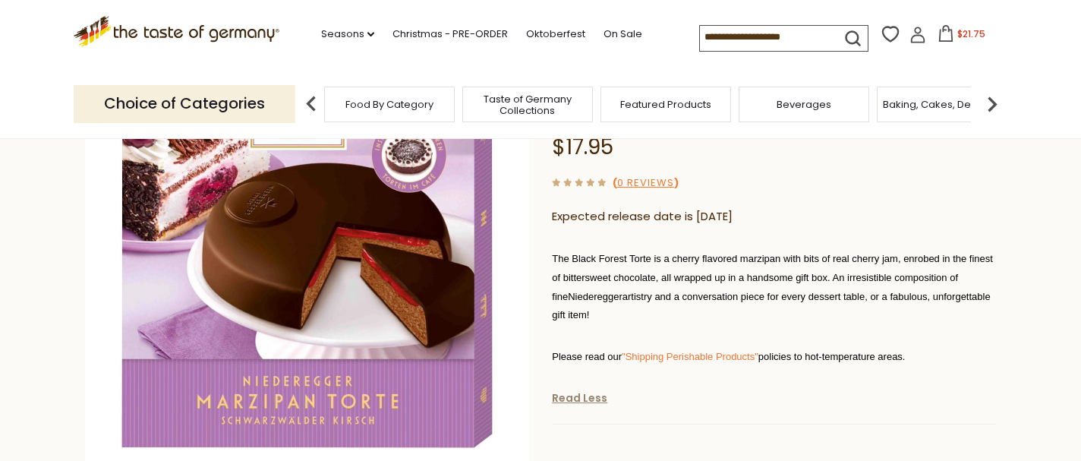
scroll to position [178, 0]
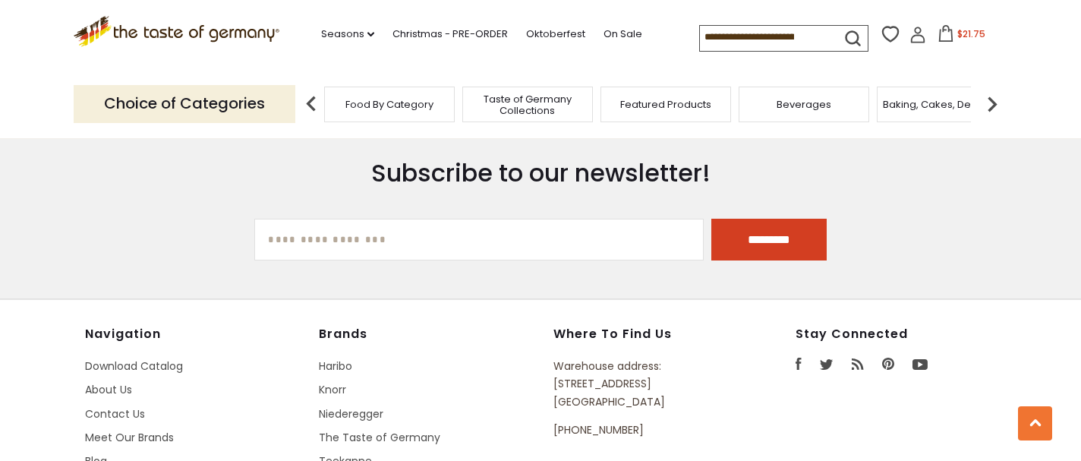
scroll to position [2071, 0]
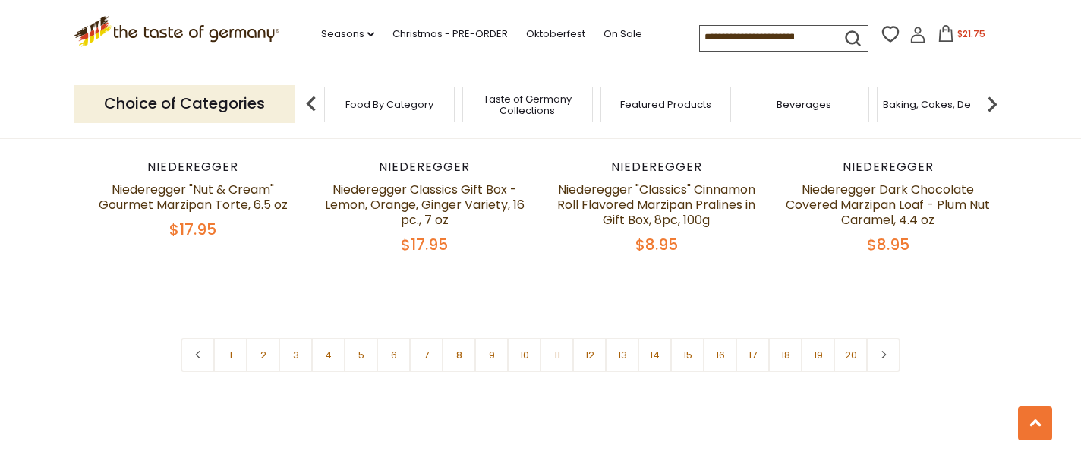
scroll to position [3673, 0]
click at [944, 109] on span "Baking, Cakes, Desserts" at bounding box center [942, 104] width 118 height 11
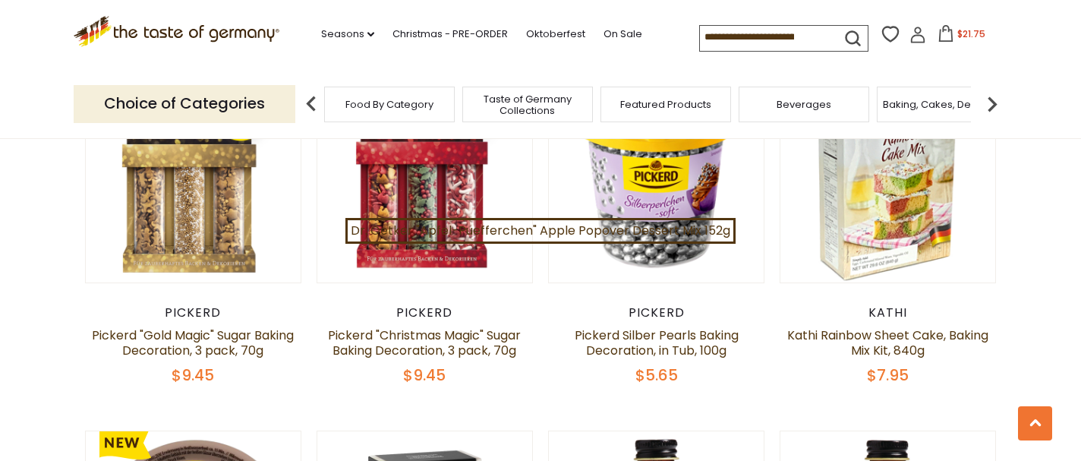
scroll to position [515, 0]
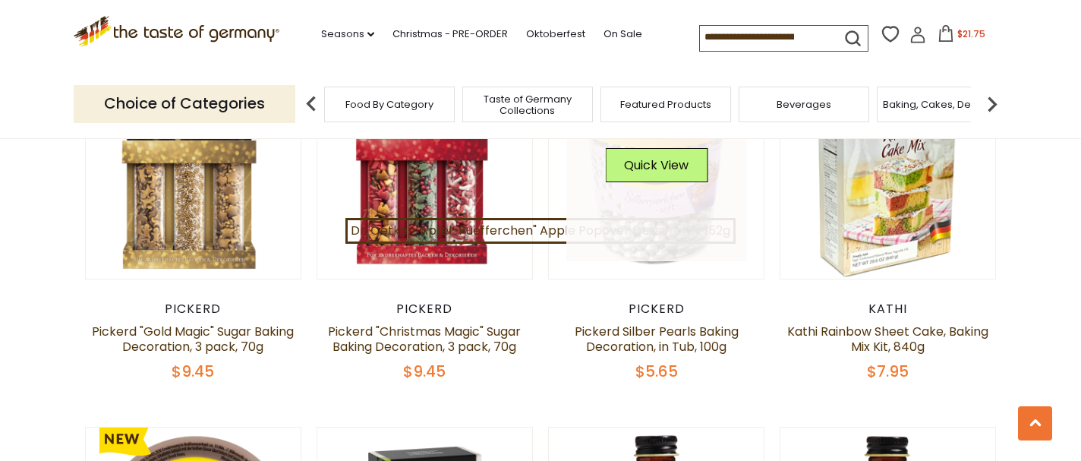
click at [683, 250] on link at bounding box center [656, 170] width 181 height 181
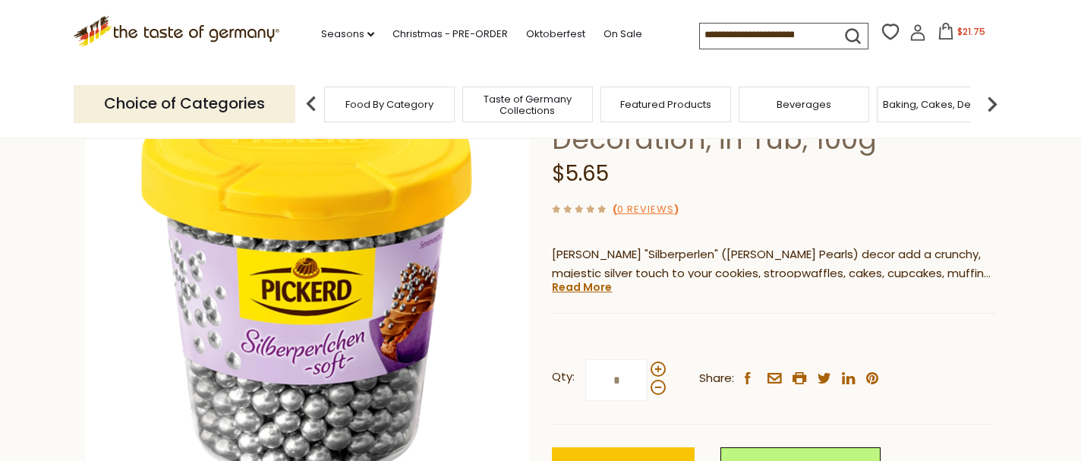
scroll to position [156, 0]
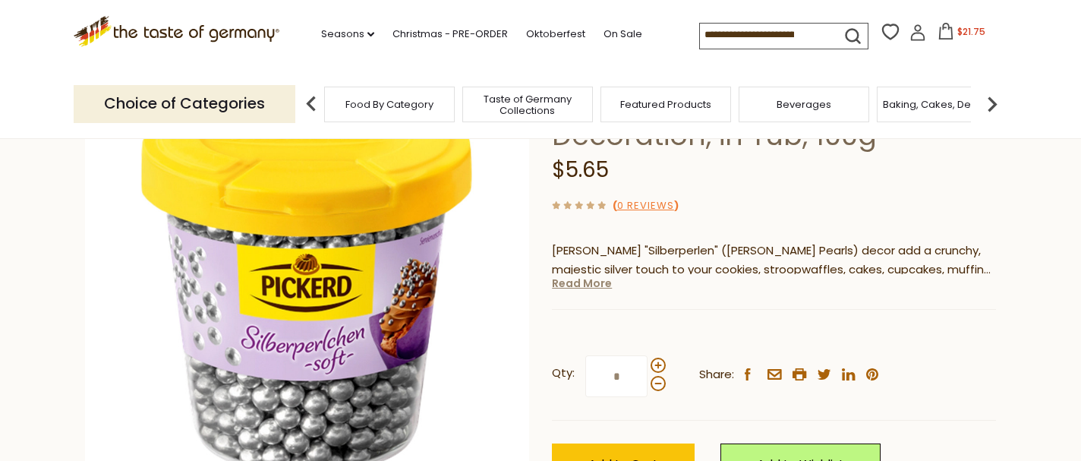
click at [595, 283] on link "Read More" at bounding box center [582, 283] width 60 height 15
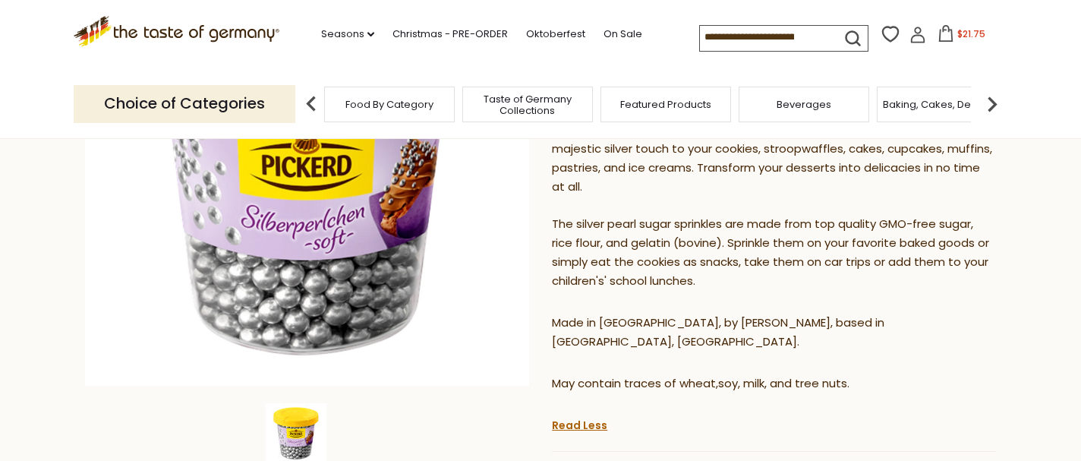
scroll to position [292, 0]
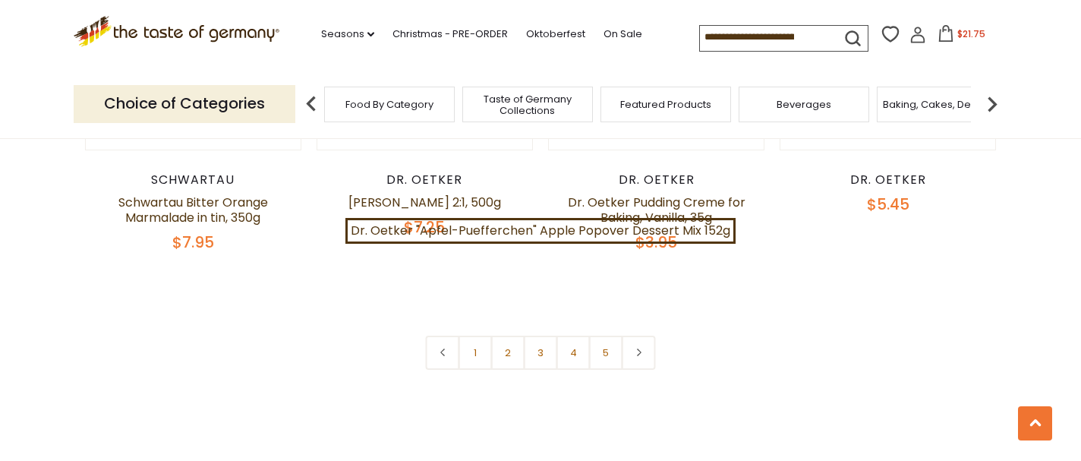
scroll to position [3628, 0]
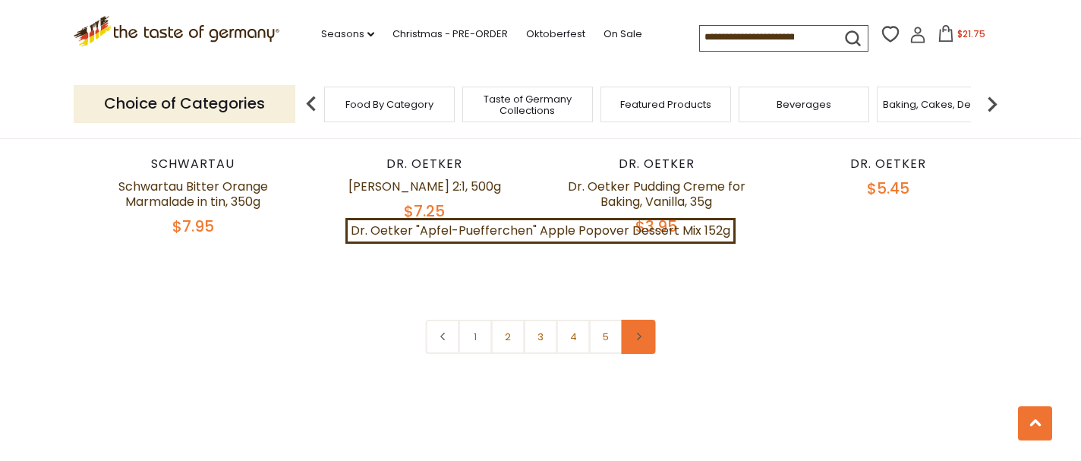
click at [639, 320] on link at bounding box center [639, 337] width 34 height 34
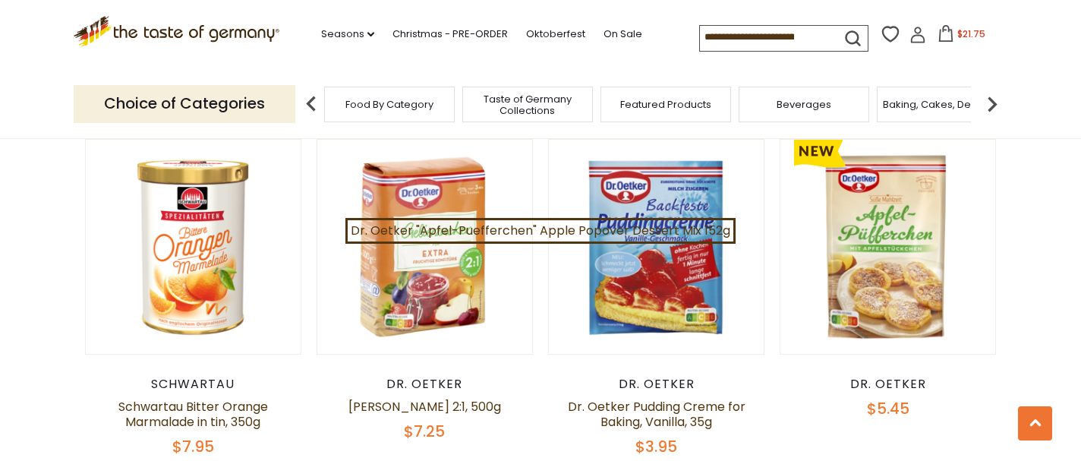
scroll to position [3407, 0]
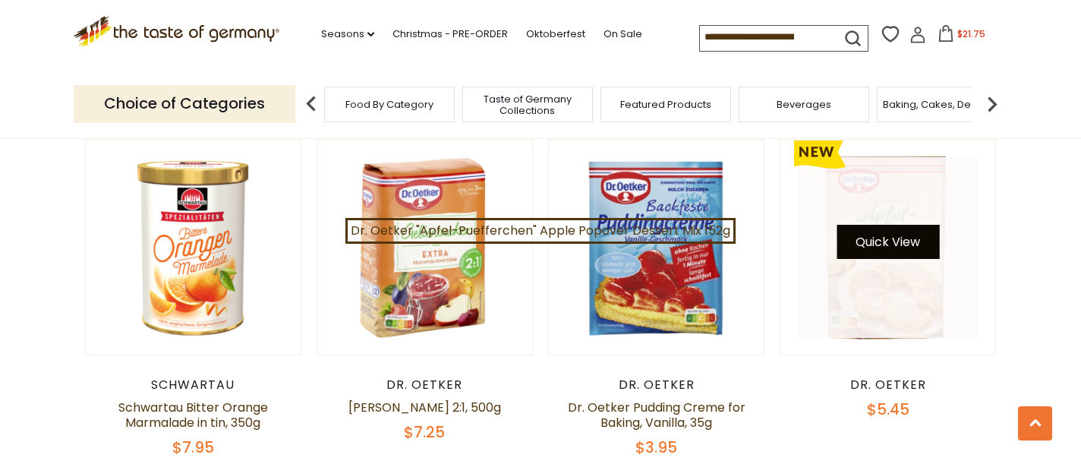
click at [888, 225] on button "Quick View" at bounding box center [888, 242] width 103 height 34
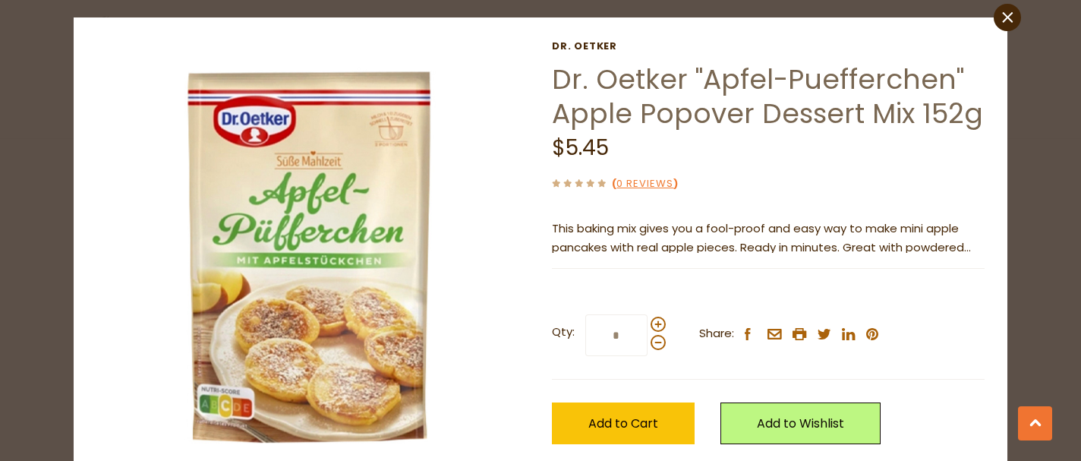
scroll to position [0, 0]
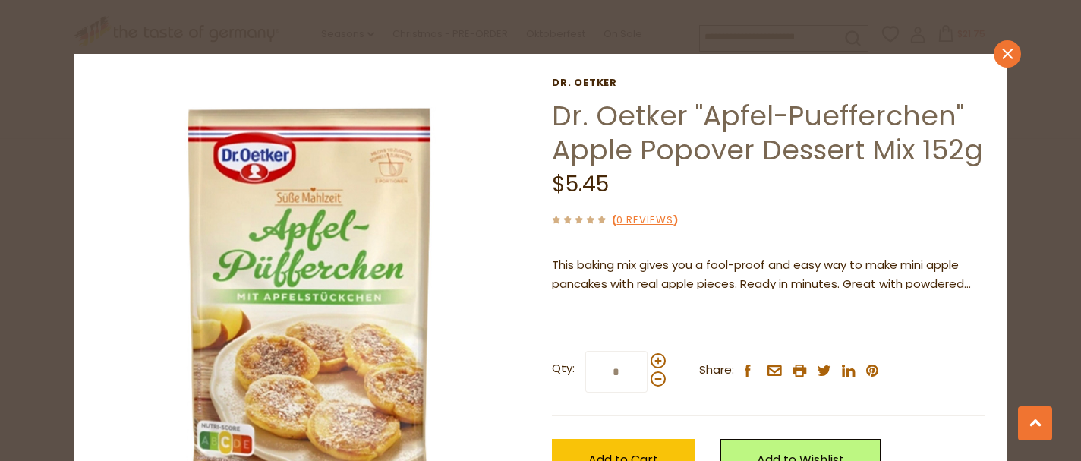
click at [1009, 50] on icon "close" at bounding box center [1007, 54] width 11 height 11
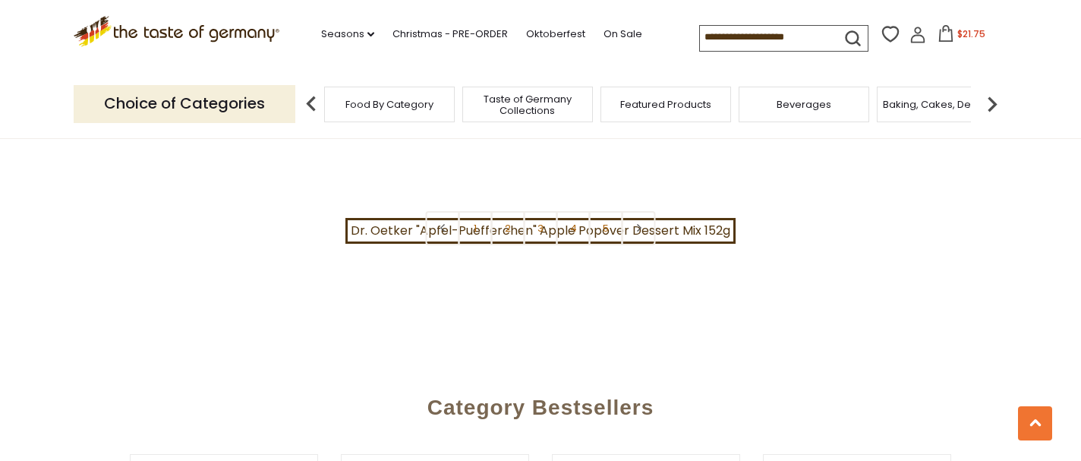
scroll to position [3742, 0]
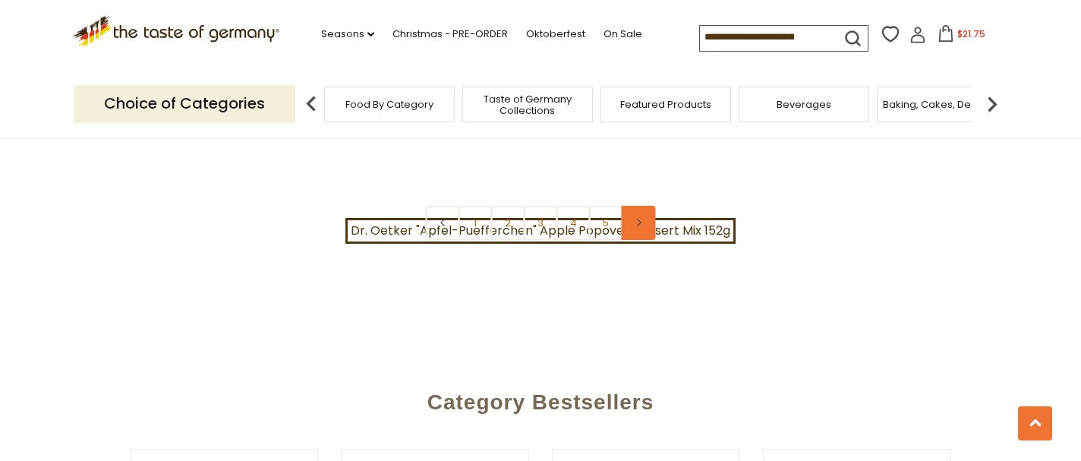
click at [637, 206] on link at bounding box center [639, 223] width 34 height 34
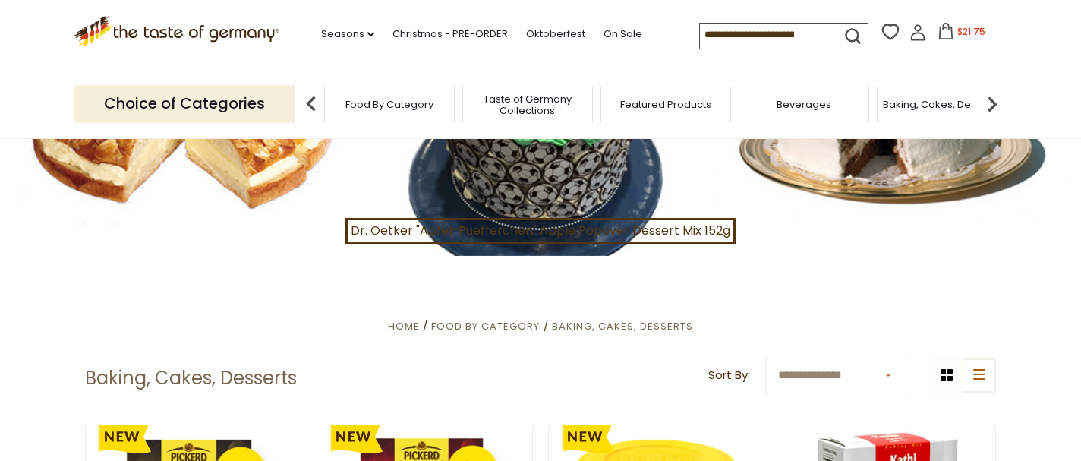
scroll to position [0, 0]
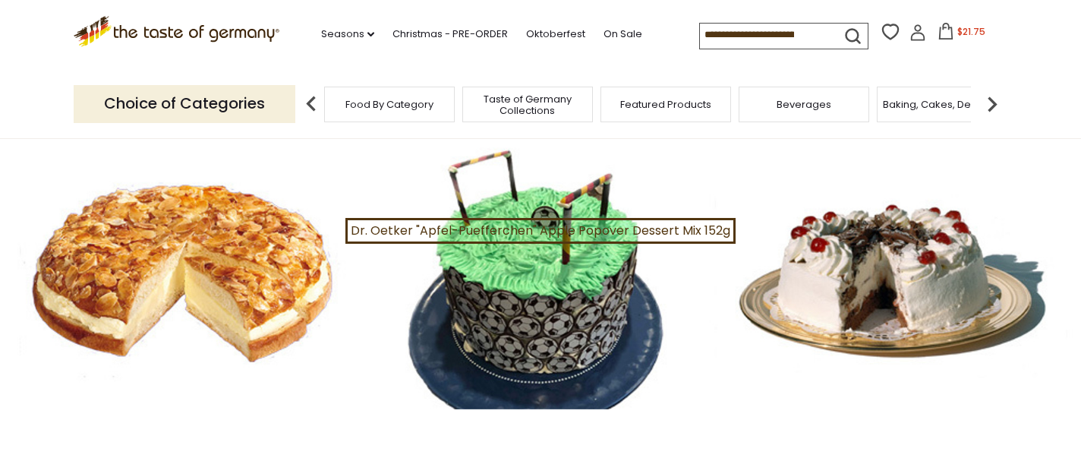
click at [793, 104] on span "Beverages" at bounding box center [804, 104] width 55 height 11
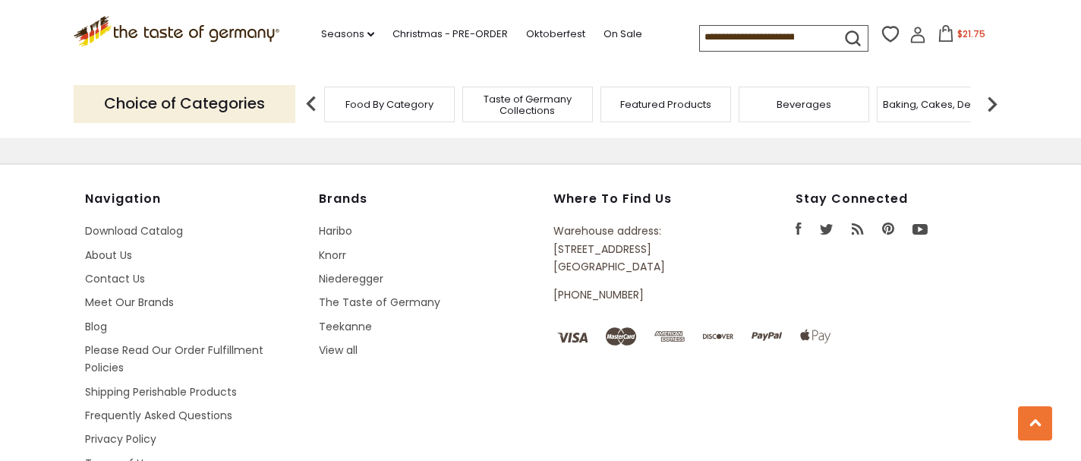
scroll to position [3686, 0]
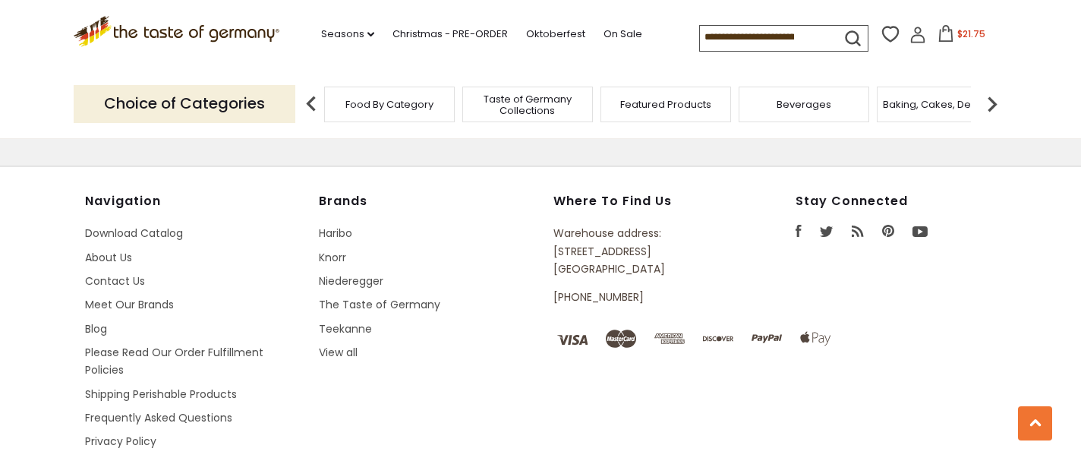
drag, startPoint x: 554, startPoint y: 220, endPoint x: 658, endPoint y: 238, distance: 104.7
click at [658, 238] on p "Warehouse address: [STREET_ADDRESS]" at bounding box center [640, 251] width 173 height 53
copy p "[STREET_ADDRESS]"
click at [740, 231] on div "Where to find us Warehouse address: [STREET_ADDRESS] [PHONE_NUMBER]" at bounding box center [663, 256] width 219 height 124
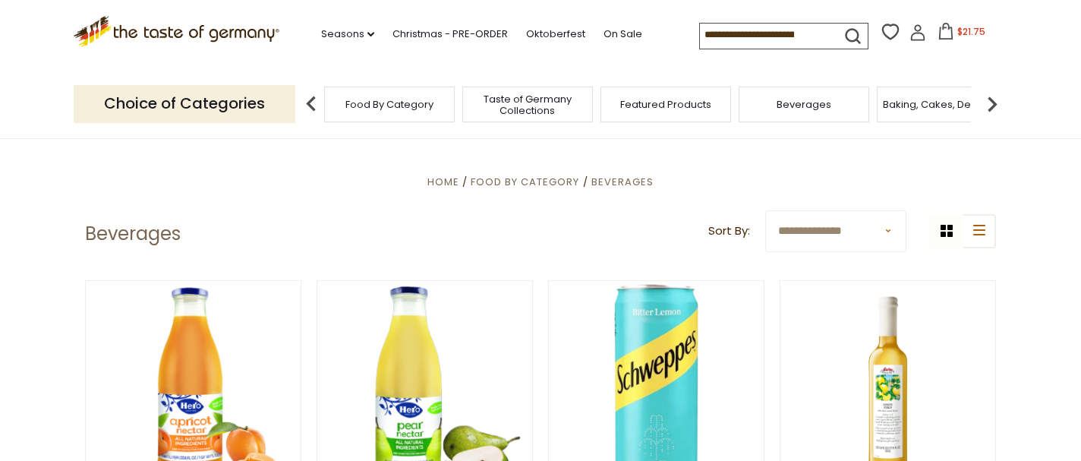
scroll to position [0, 0]
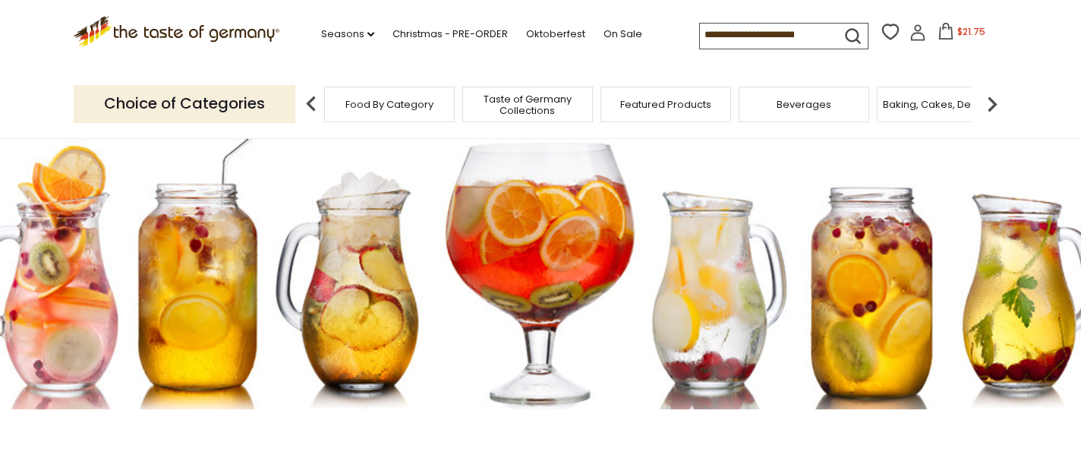
click at [958, 36] on button "$21.75" at bounding box center [961, 34] width 65 height 23
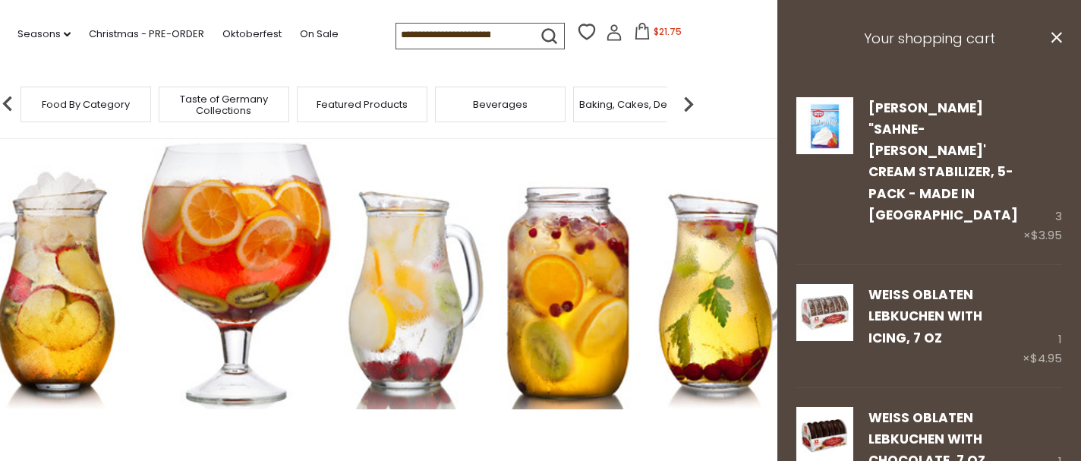
click at [734, 46] on section ".st0{fill:#EDD300;} .st1{fill:#D33E21;} .st0{fill:#EDD300;} .st1{fill:#D33E21;}…" at bounding box center [236, 35] width 1081 height 70
